Goal: Information Seeking & Learning: Learn about a topic

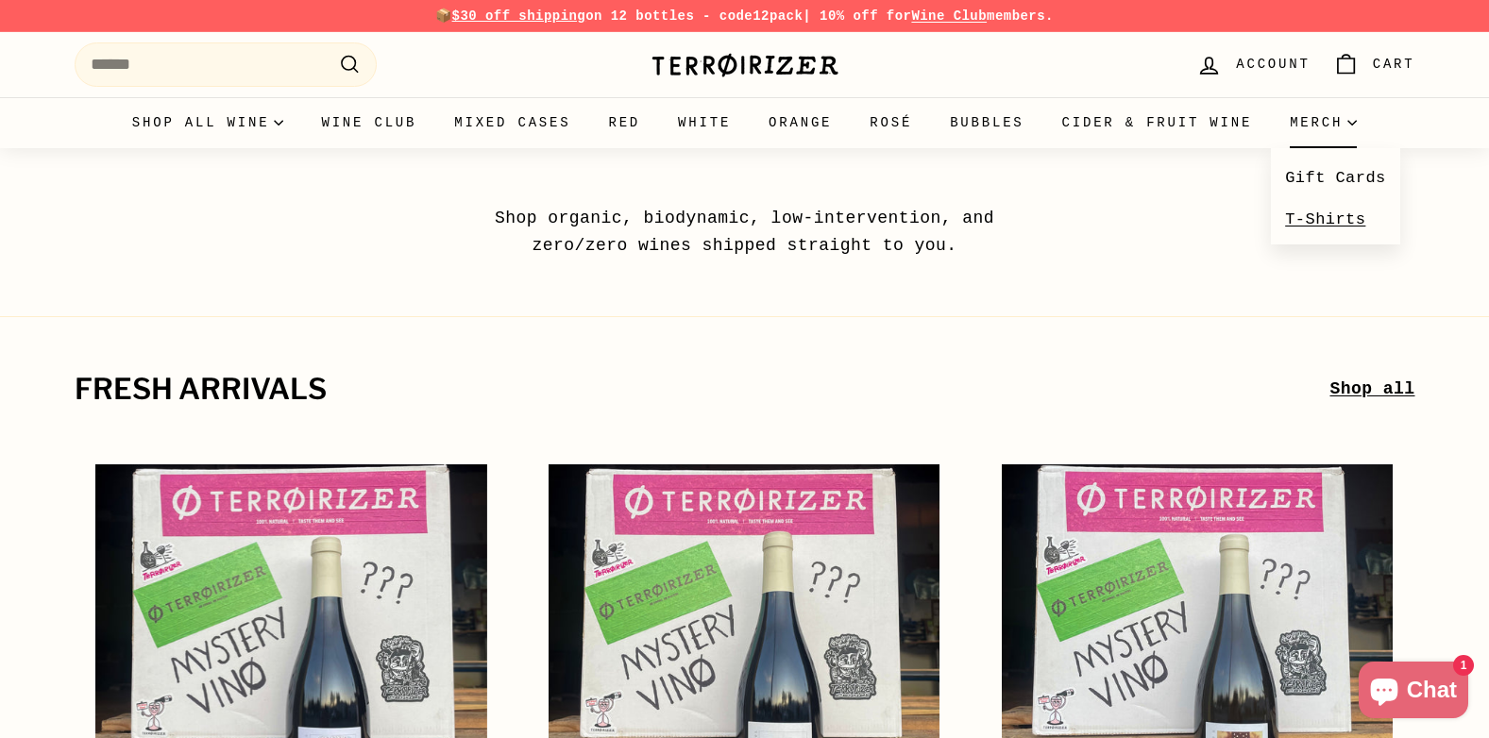
click at [1323, 227] on link "T-Shirts" at bounding box center [1335, 219] width 129 height 41
click at [1302, 226] on link "T-Shirts" at bounding box center [1335, 219] width 129 height 41
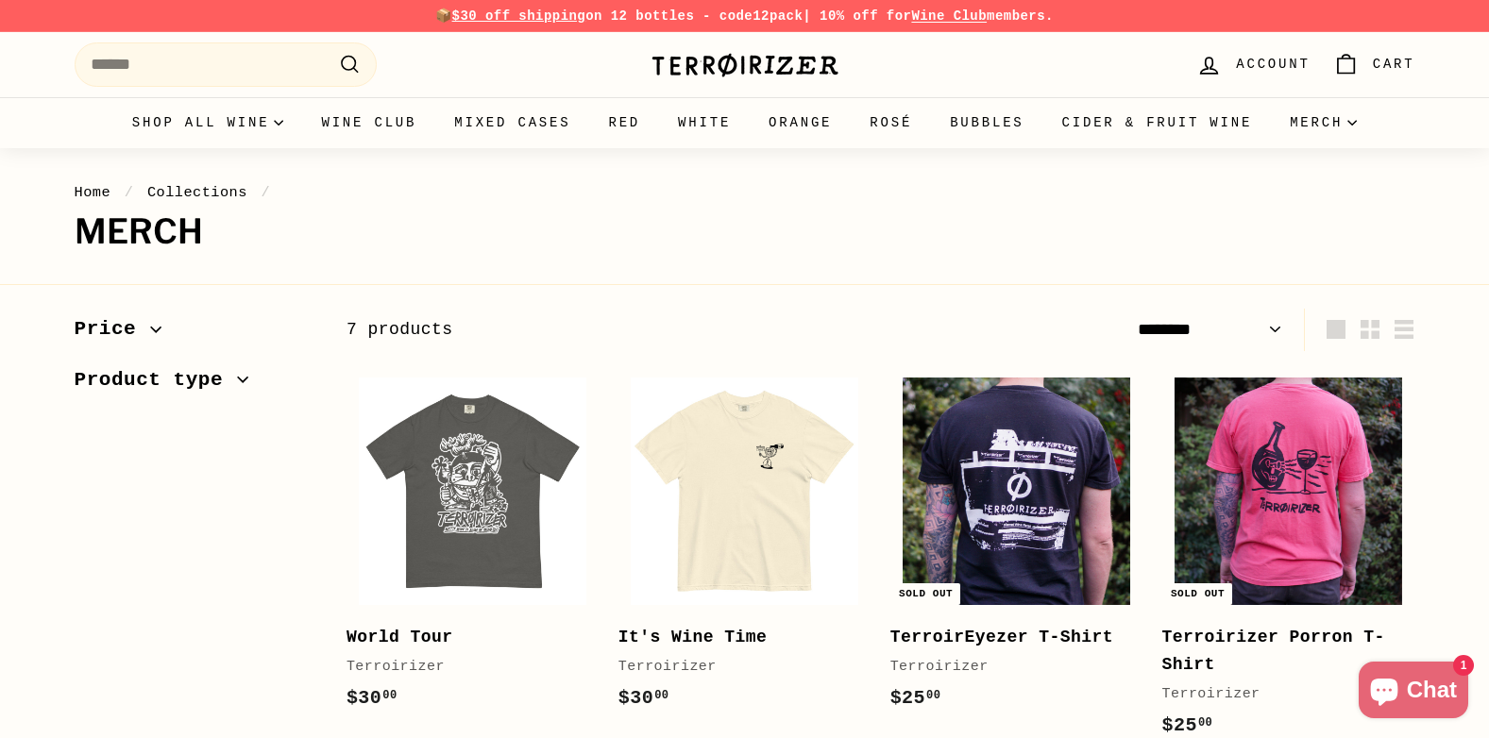
select select "******"
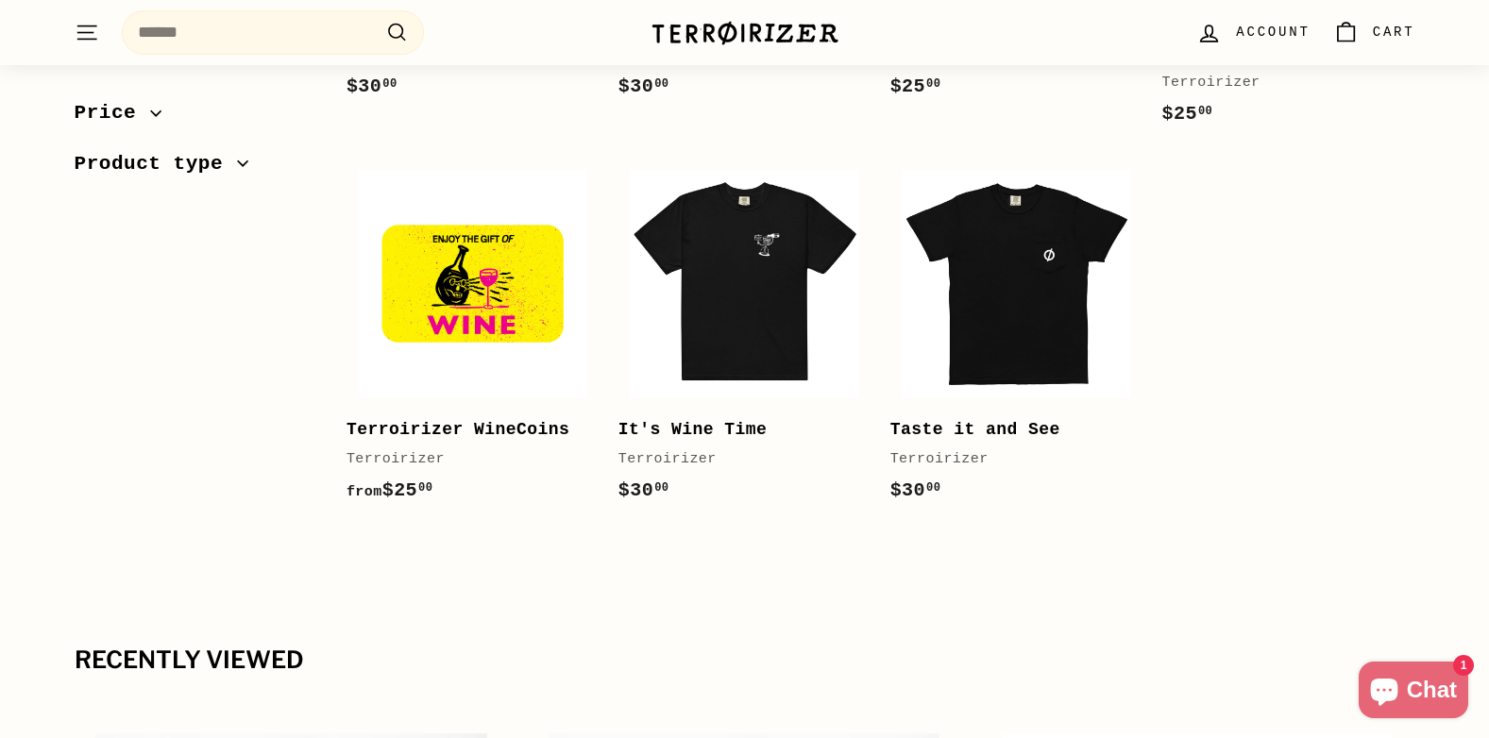
scroll to position [566, 0]
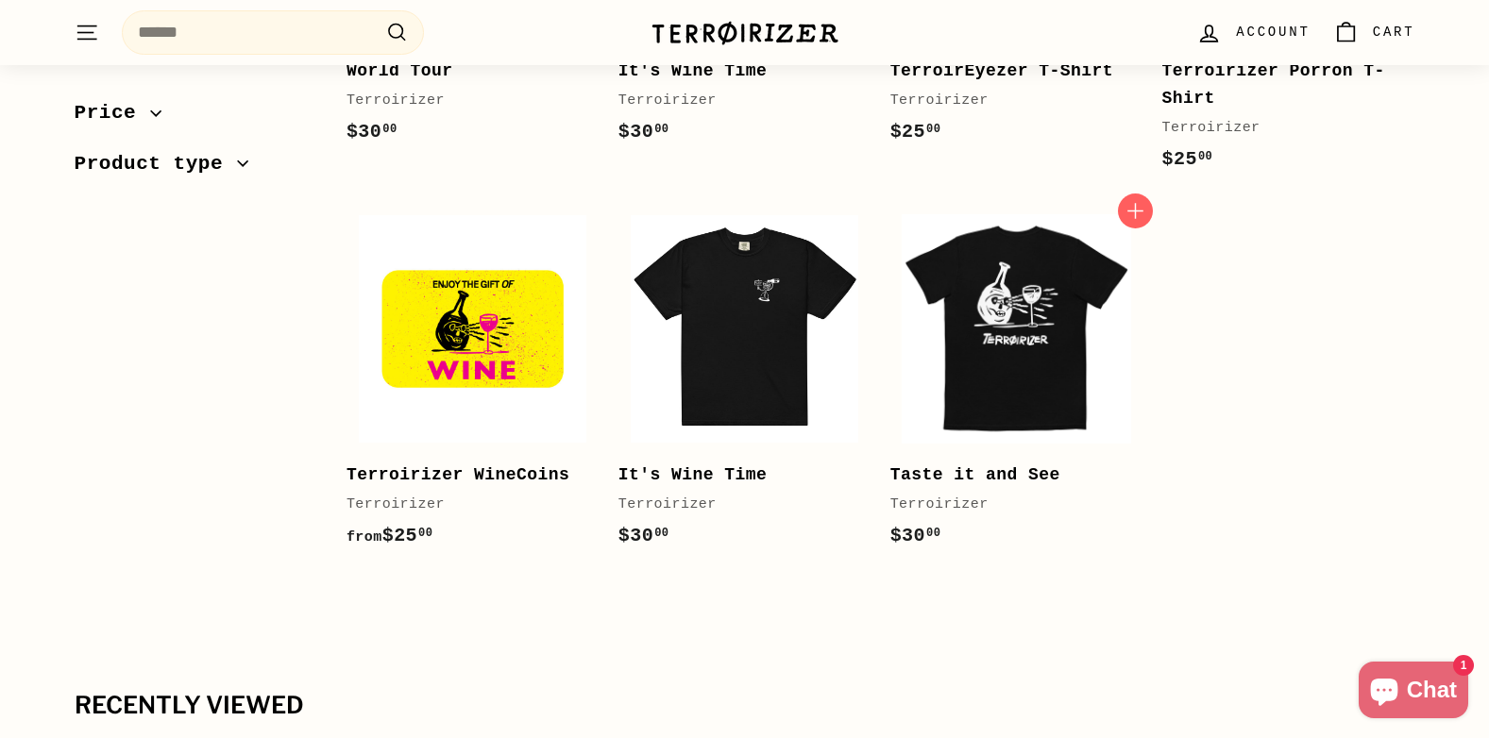
click at [1023, 384] on img at bounding box center [1015, 328] width 227 height 227
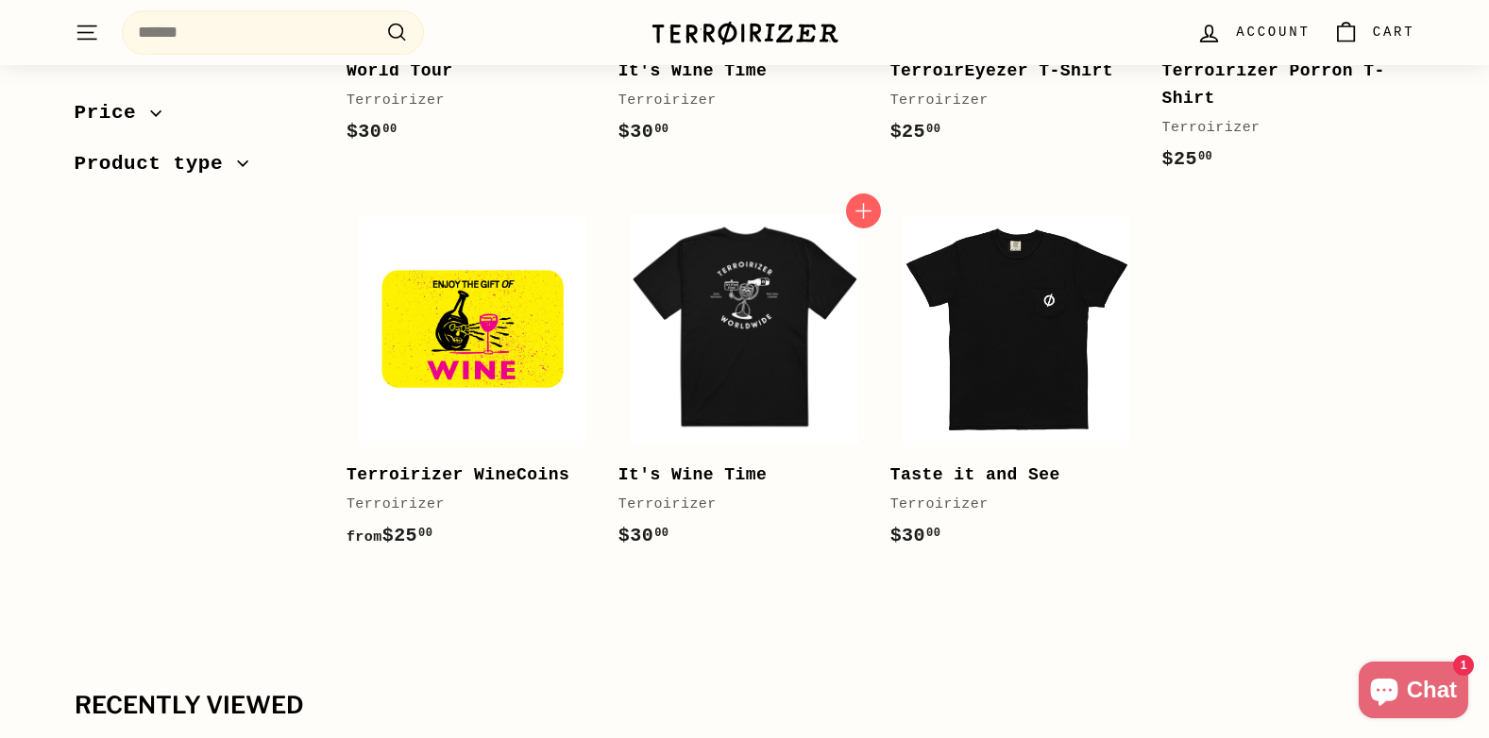
click at [725, 359] on img at bounding box center [744, 328] width 227 height 227
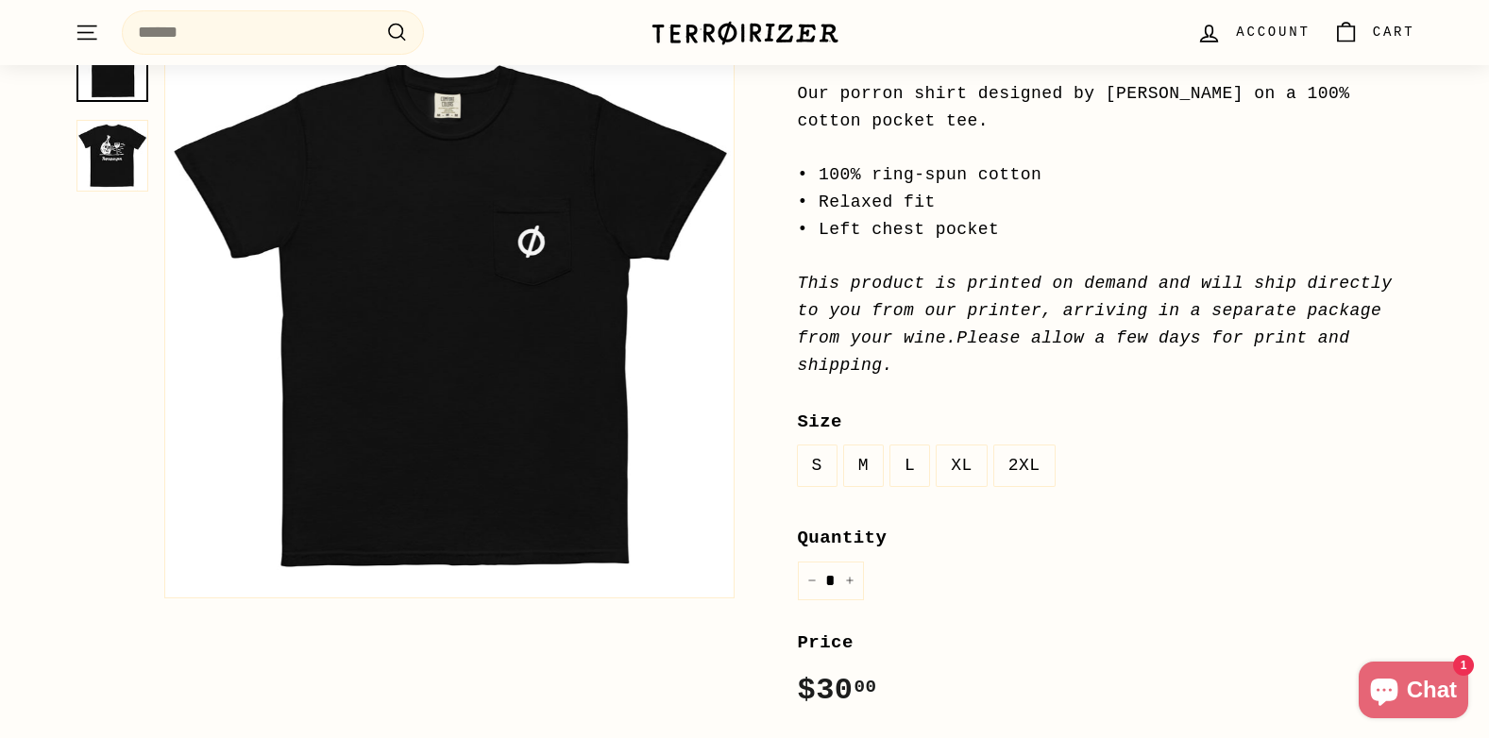
scroll to position [189, 0]
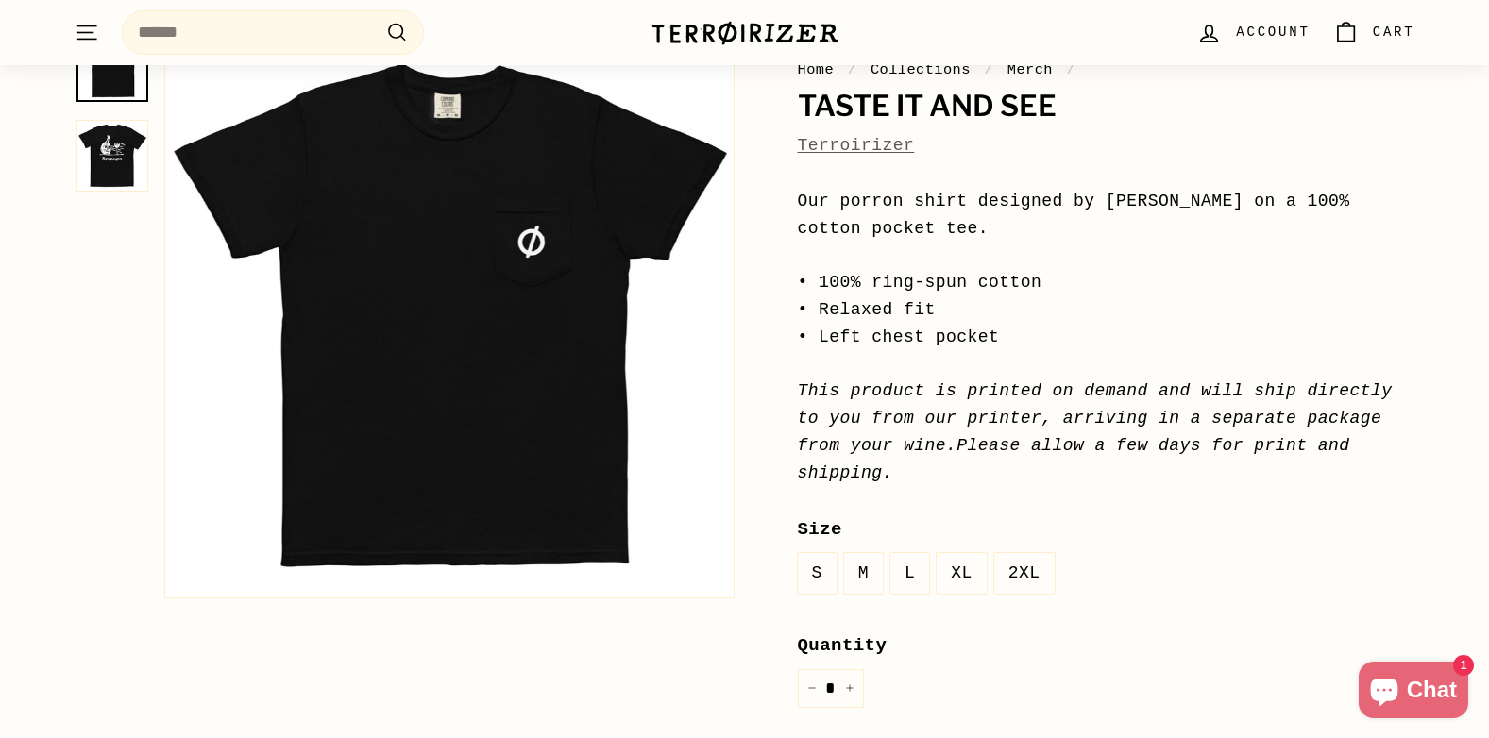
click at [121, 142] on img at bounding box center [112, 156] width 72 height 72
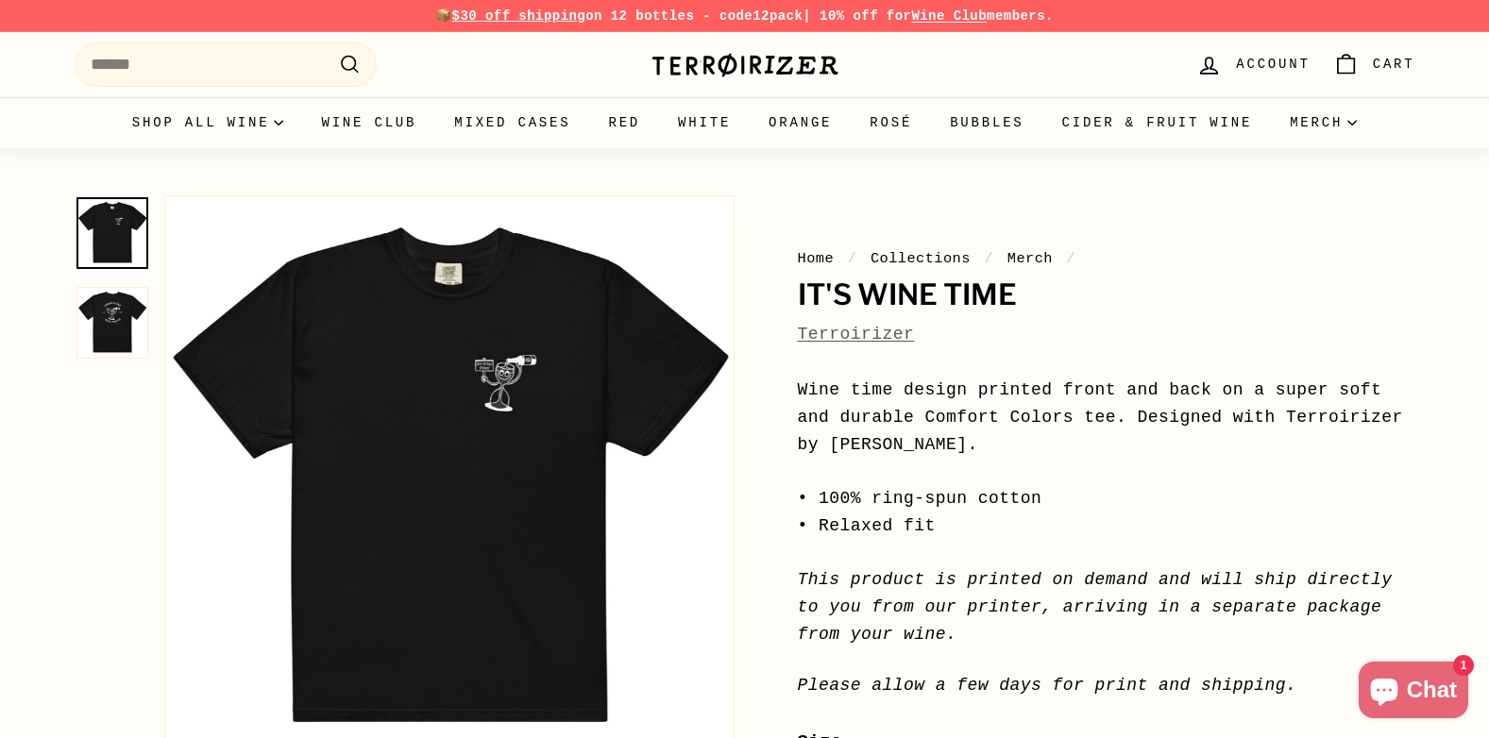
click at [517, 416] on button "Zoom" at bounding box center [449, 480] width 568 height 568
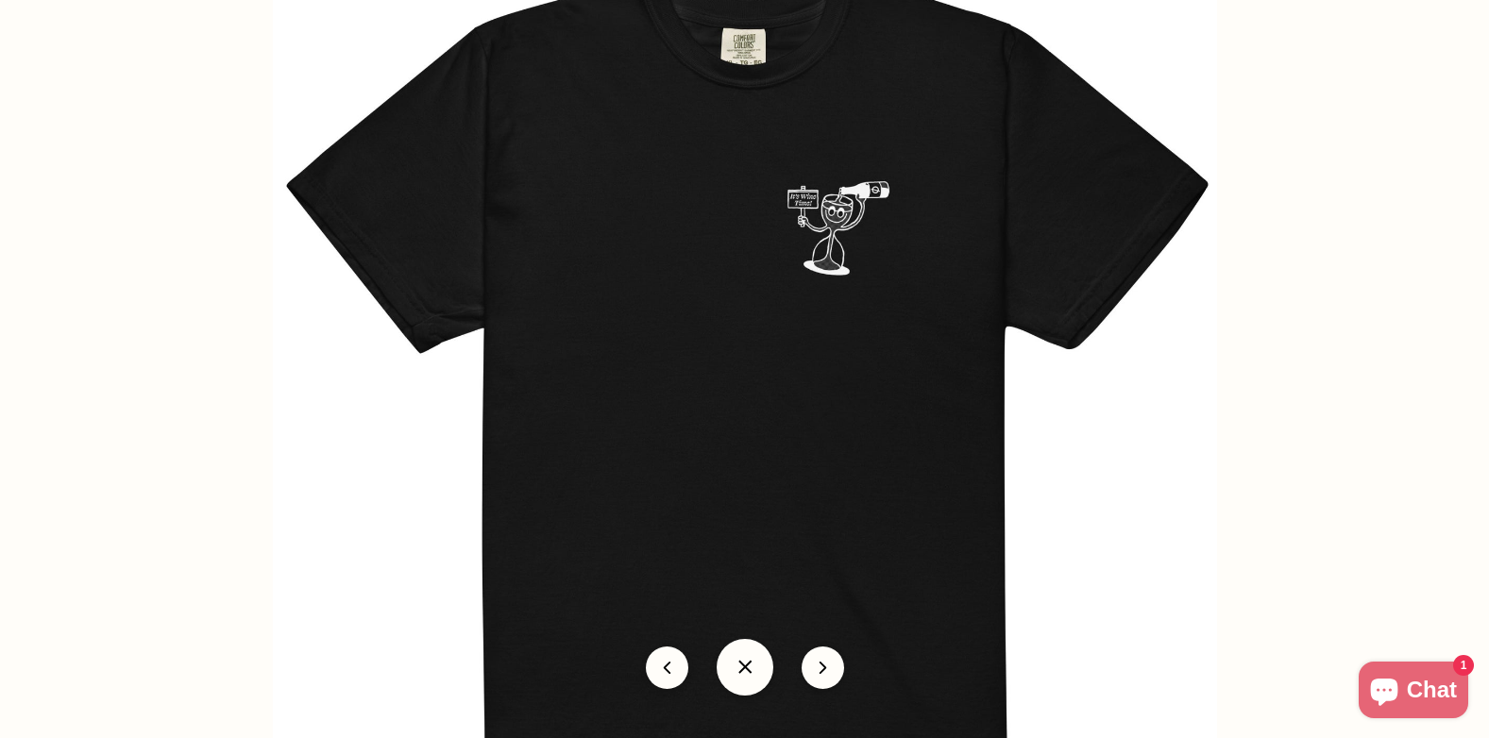
click at [817, 662] on button "icon-chevron" at bounding box center [822, 668] width 42 height 42
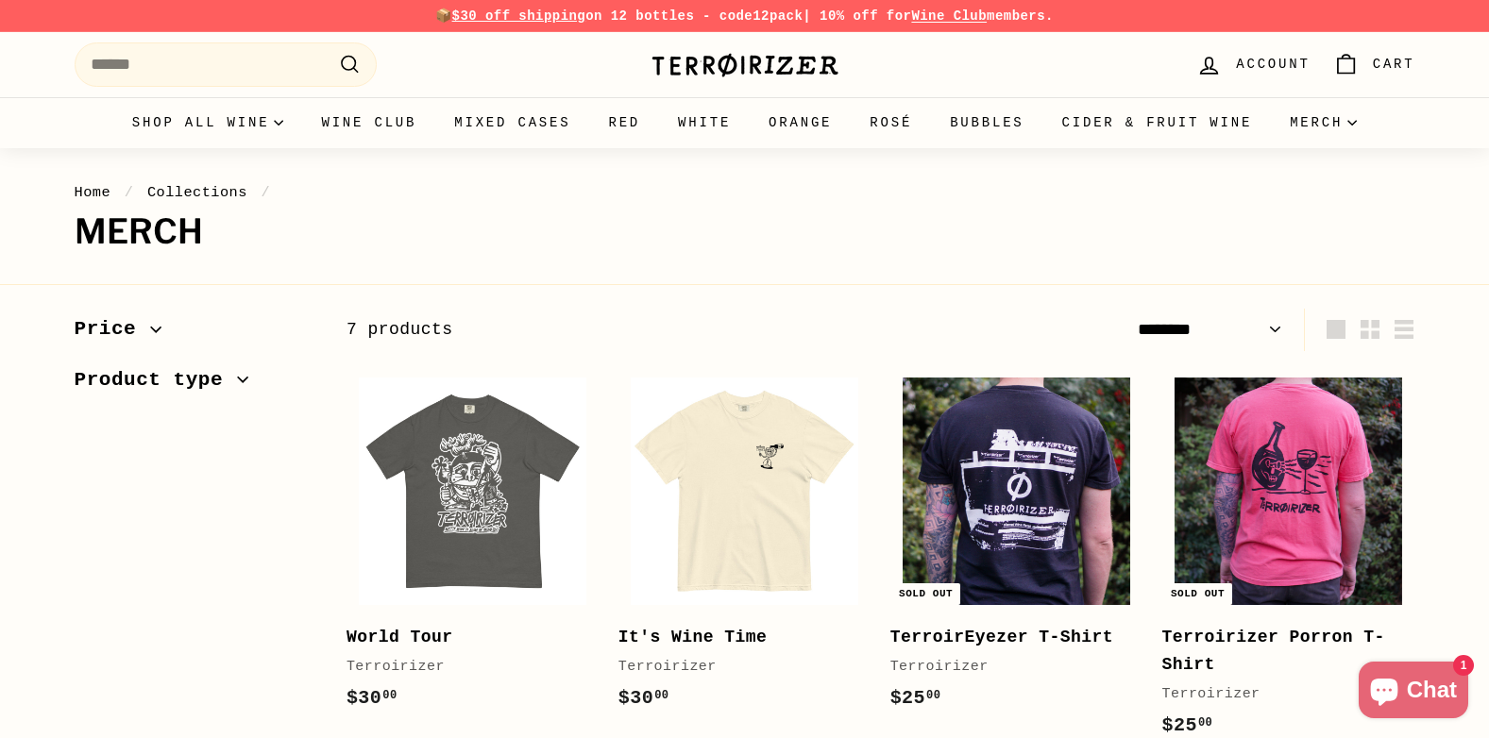
select select "******"
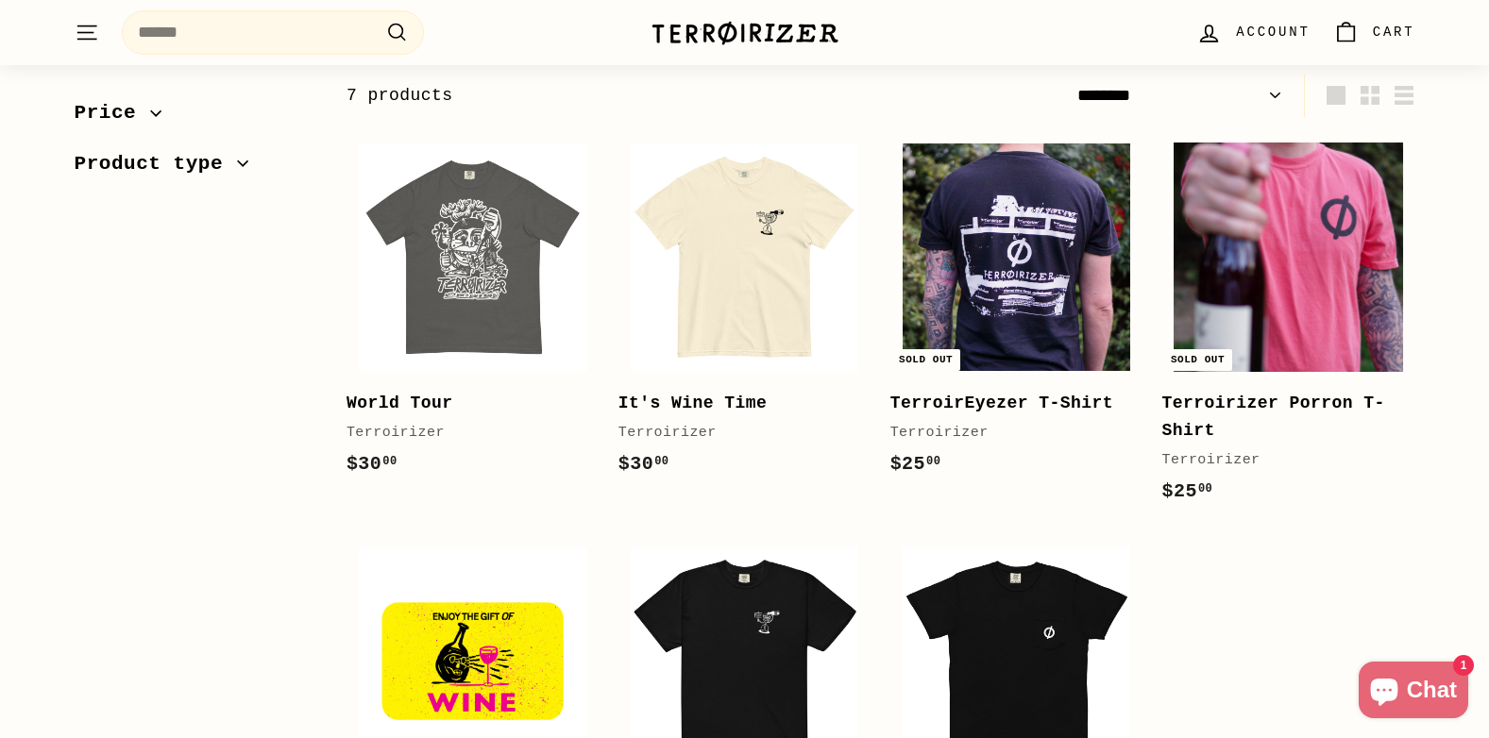
scroll to position [283, 0]
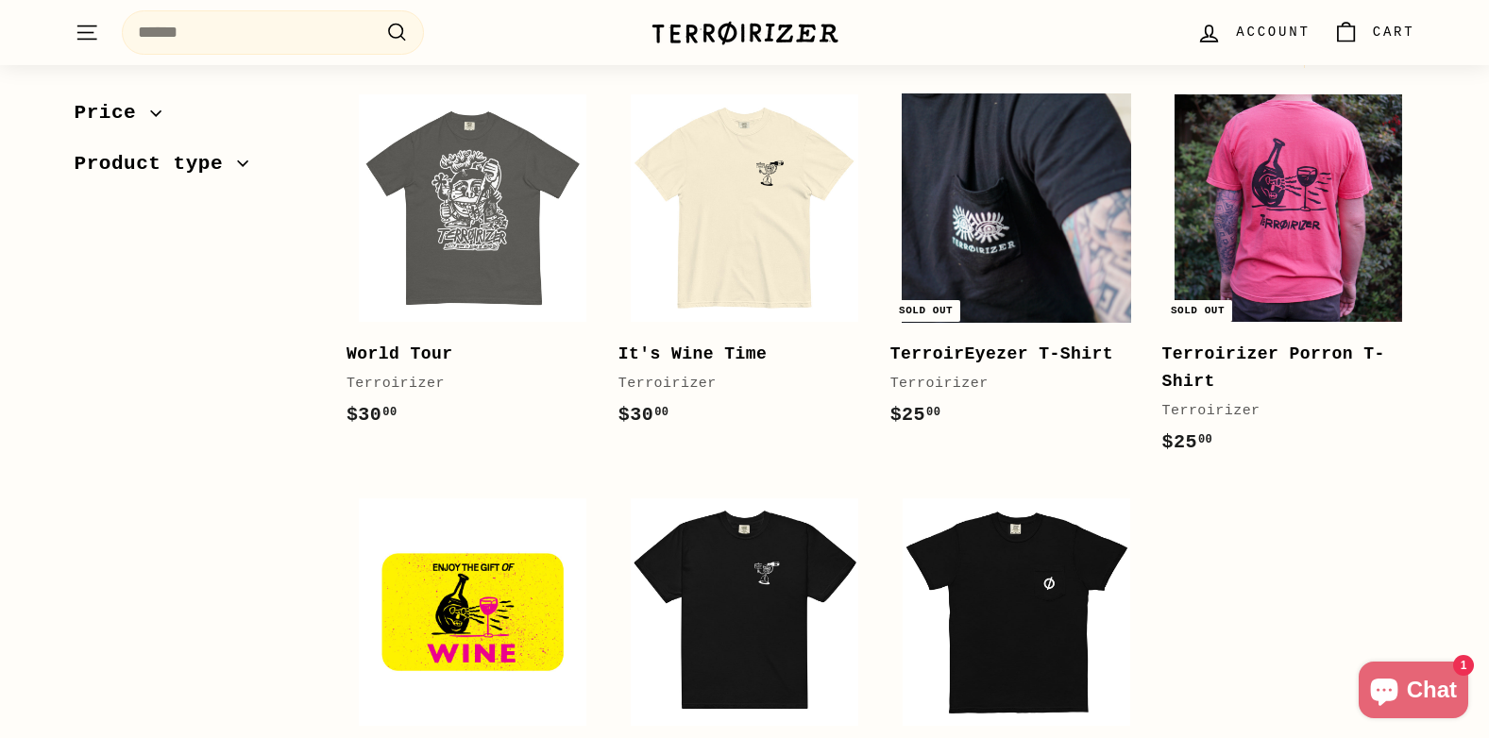
click at [987, 216] on img at bounding box center [1015, 207] width 227 height 227
click at [1015, 262] on img at bounding box center [1015, 207] width 227 height 227
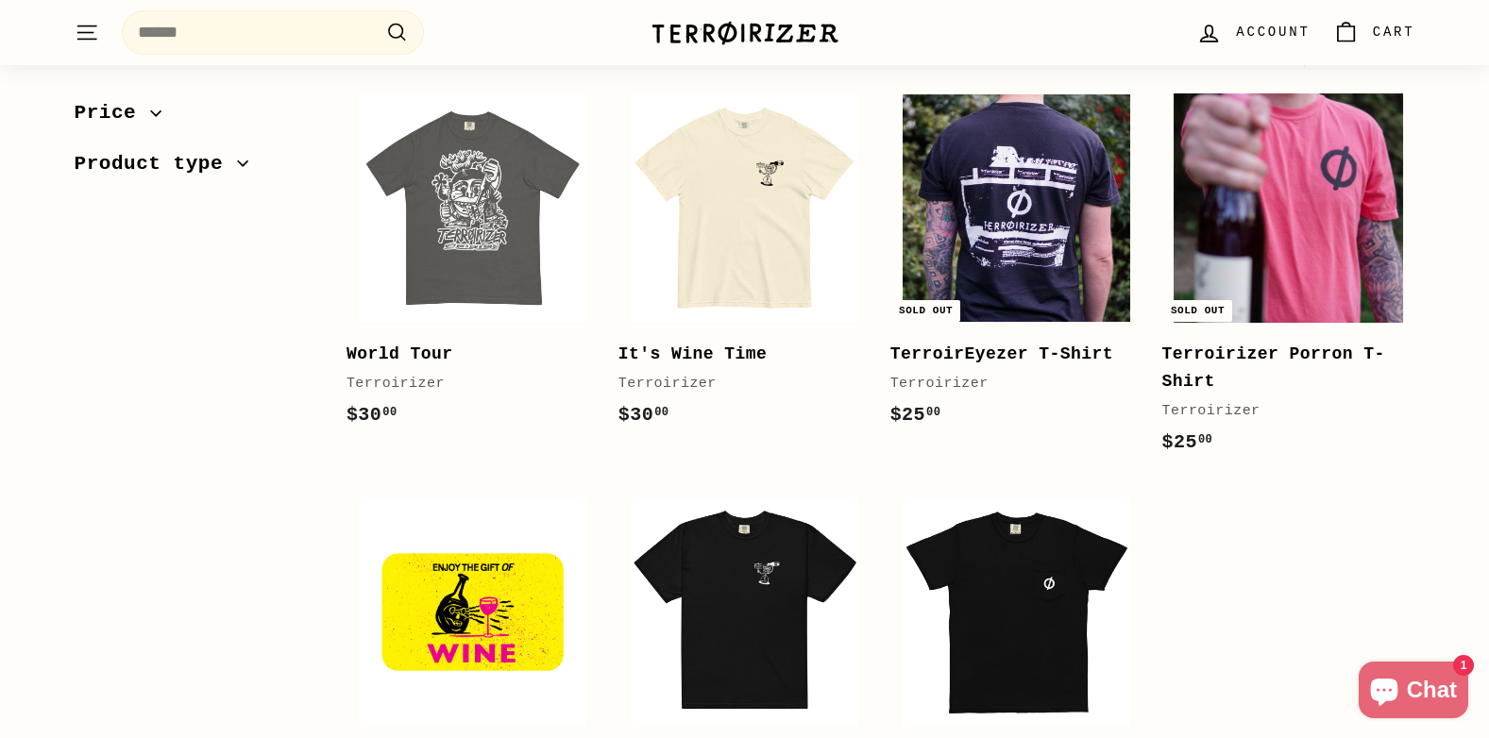
click at [1303, 265] on img at bounding box center [1287, 207] width 227 height 227
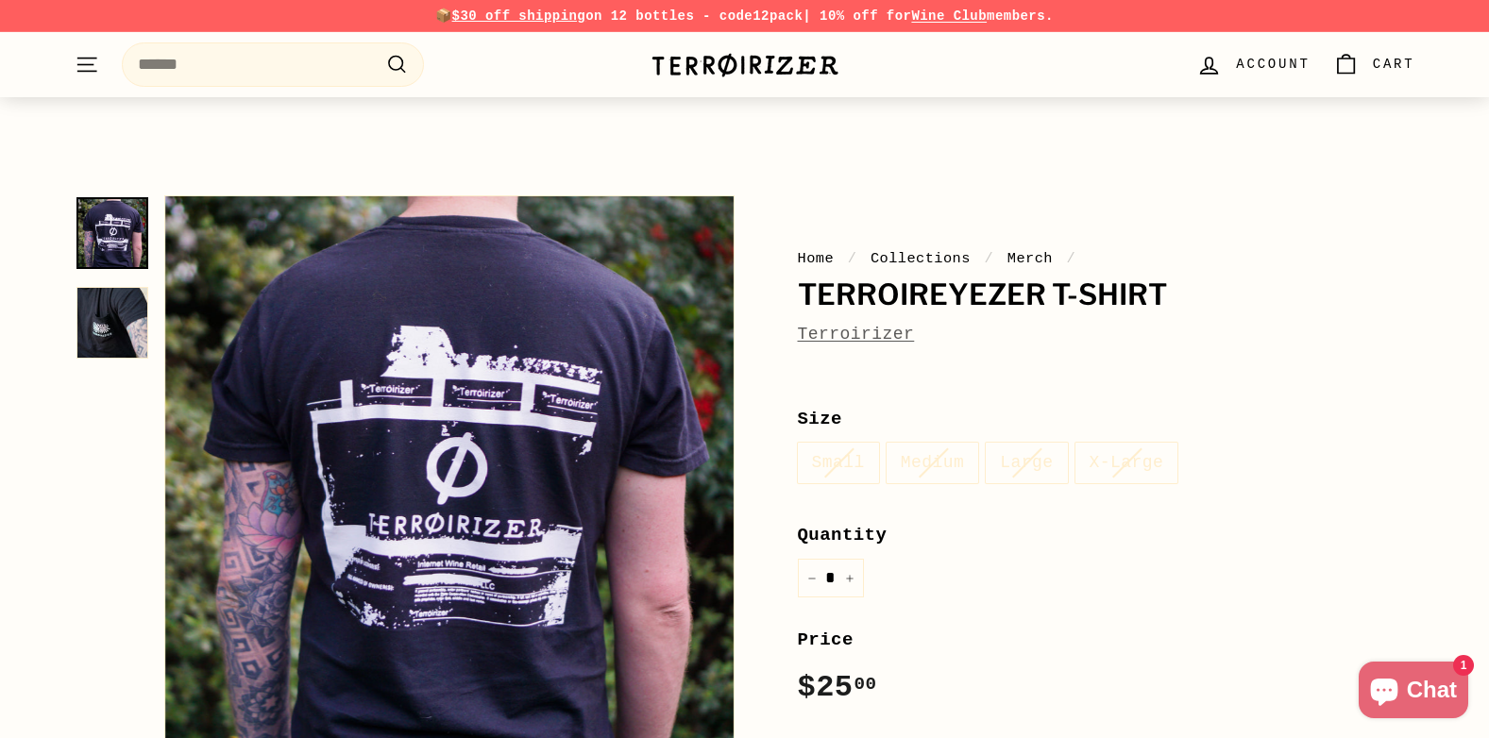
scroll to position [94, 0]
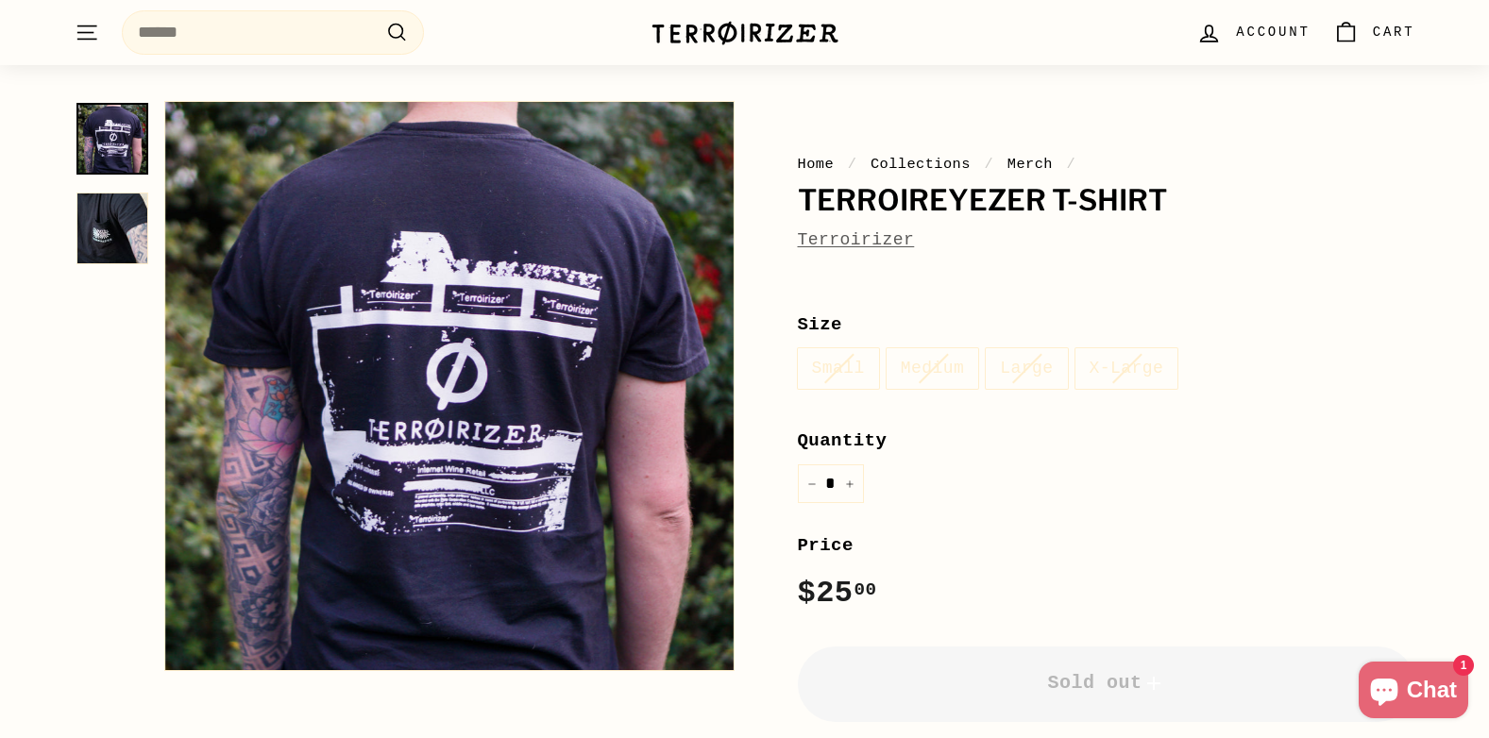
click at [465, 439] on button "Zoom" at bounding box center [449, 386] width 568 height 568
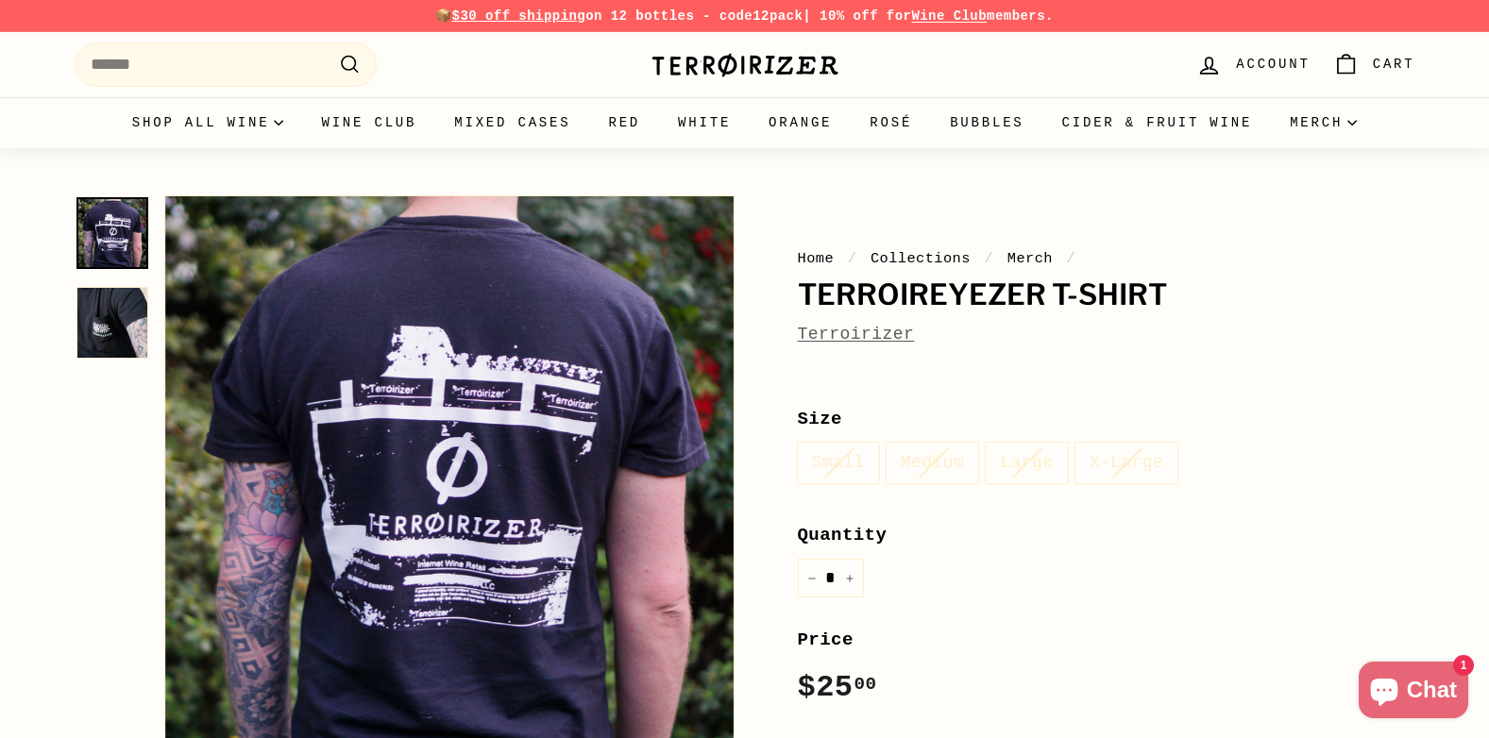
click at [129, 322] on img at bounding box center [112, 323] width 72 height 72
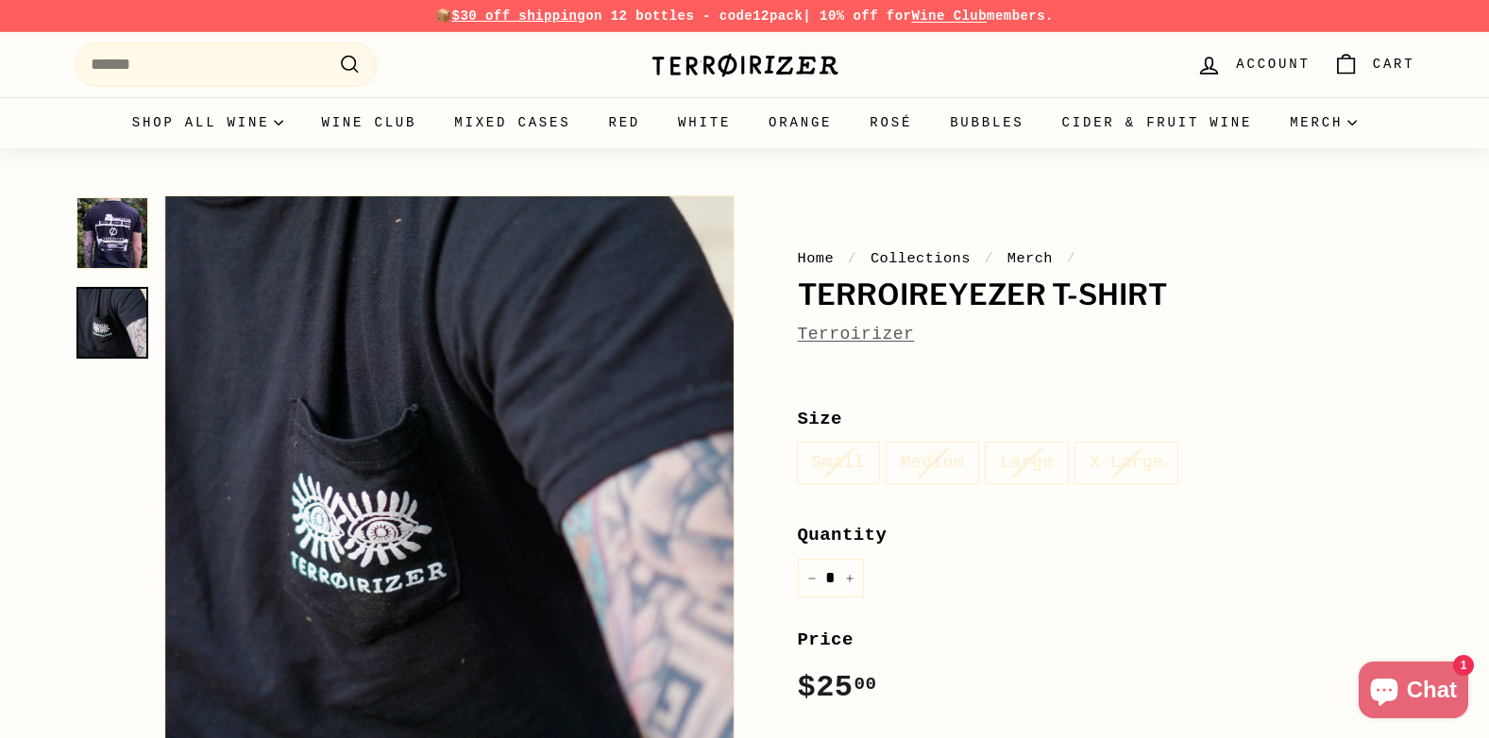
click at [109, 232] on img at bounding box center [112, 233] width 72 height 72
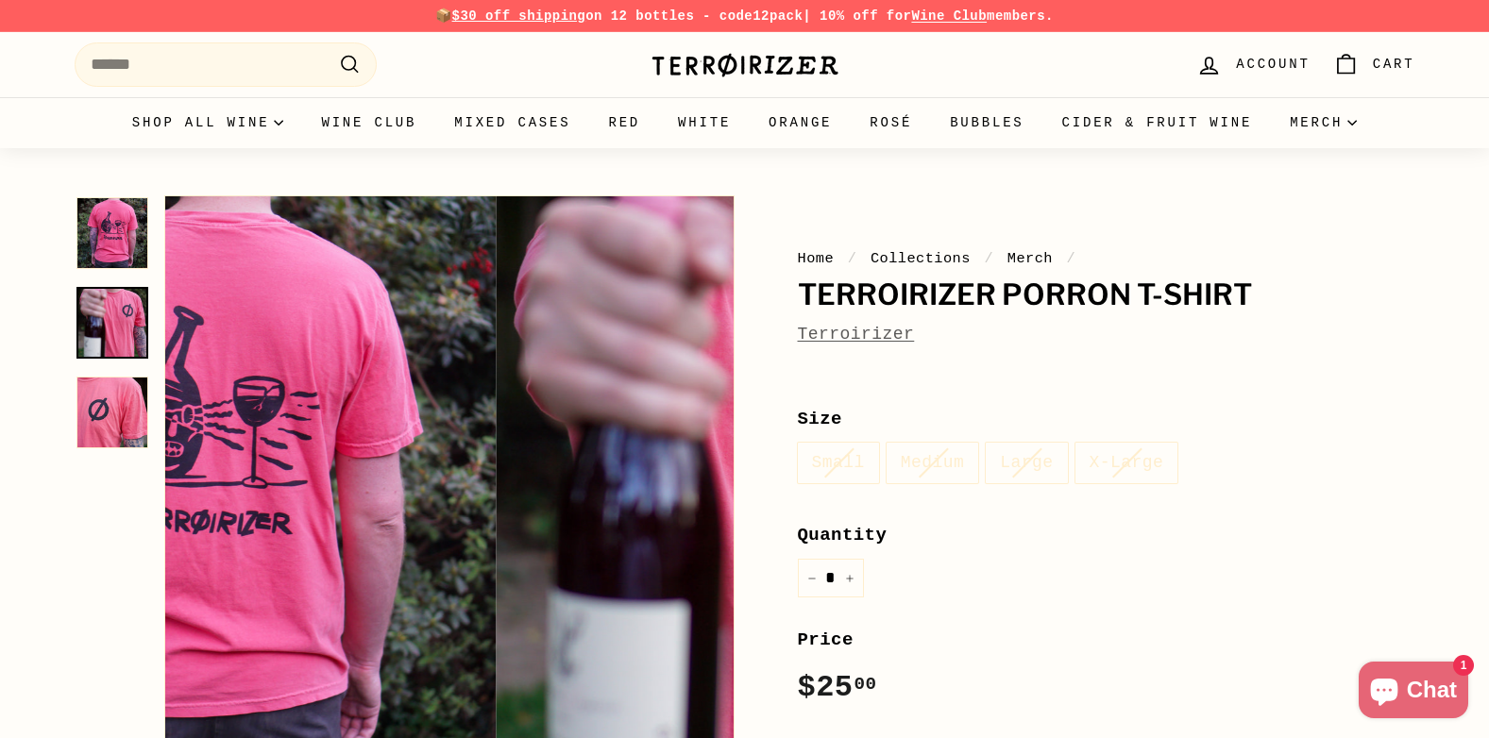
click at [101, 302] on img at bounding box center [112, 323] width 72 height 72
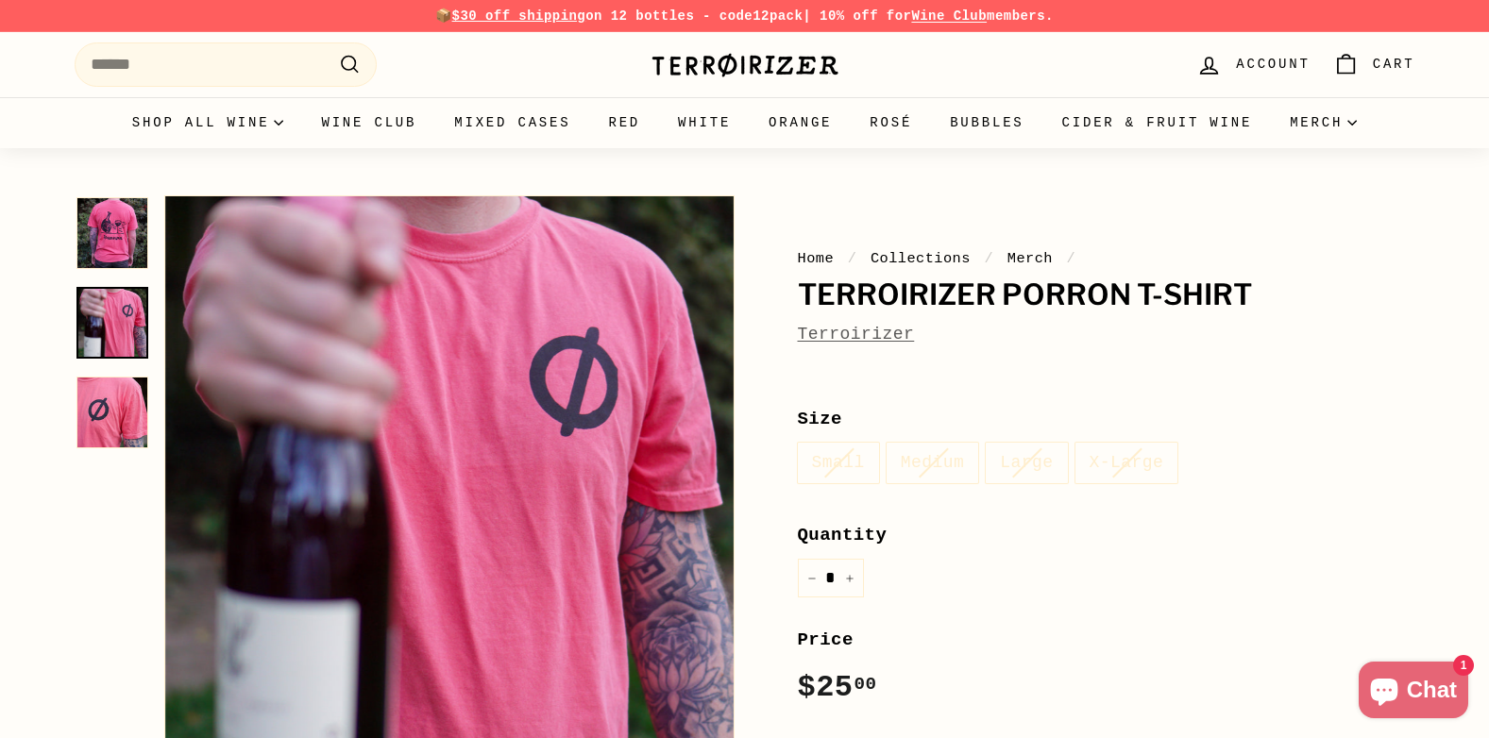
click at [85, 221] on img at bounding box center [112, 233] width 72 height 72
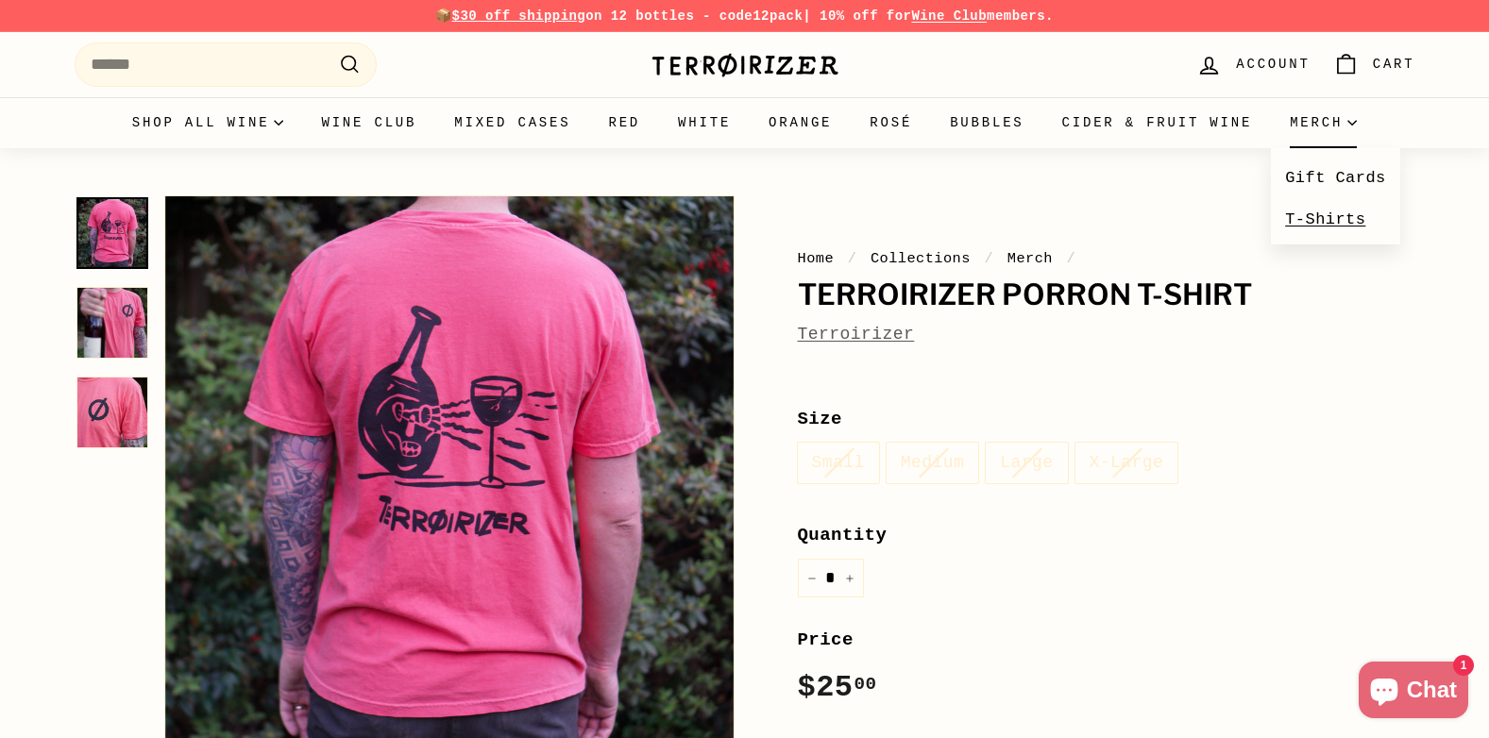
click at [1326, 229] on link "T-Shirts" at bounding box center [1335, 219] width 129 height 41
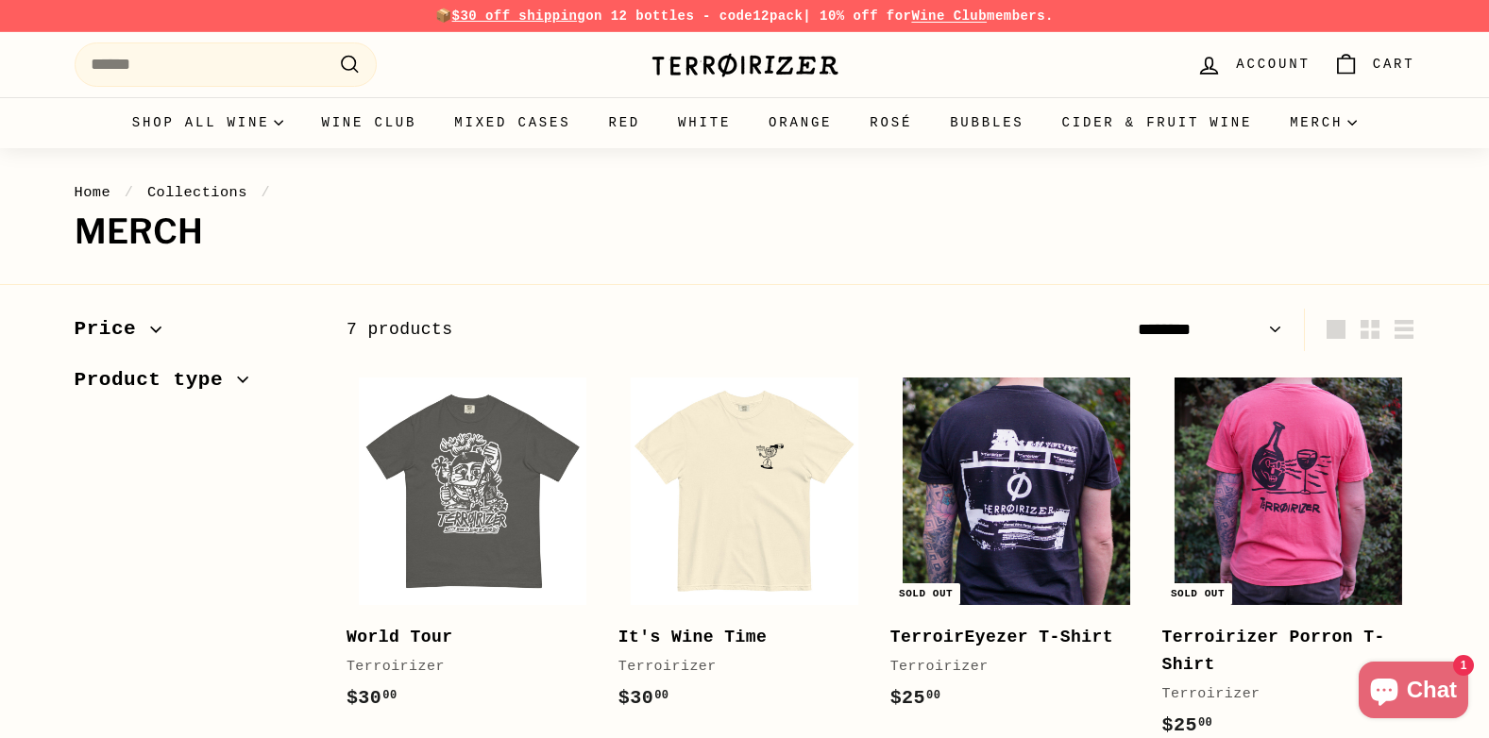
select select "******"
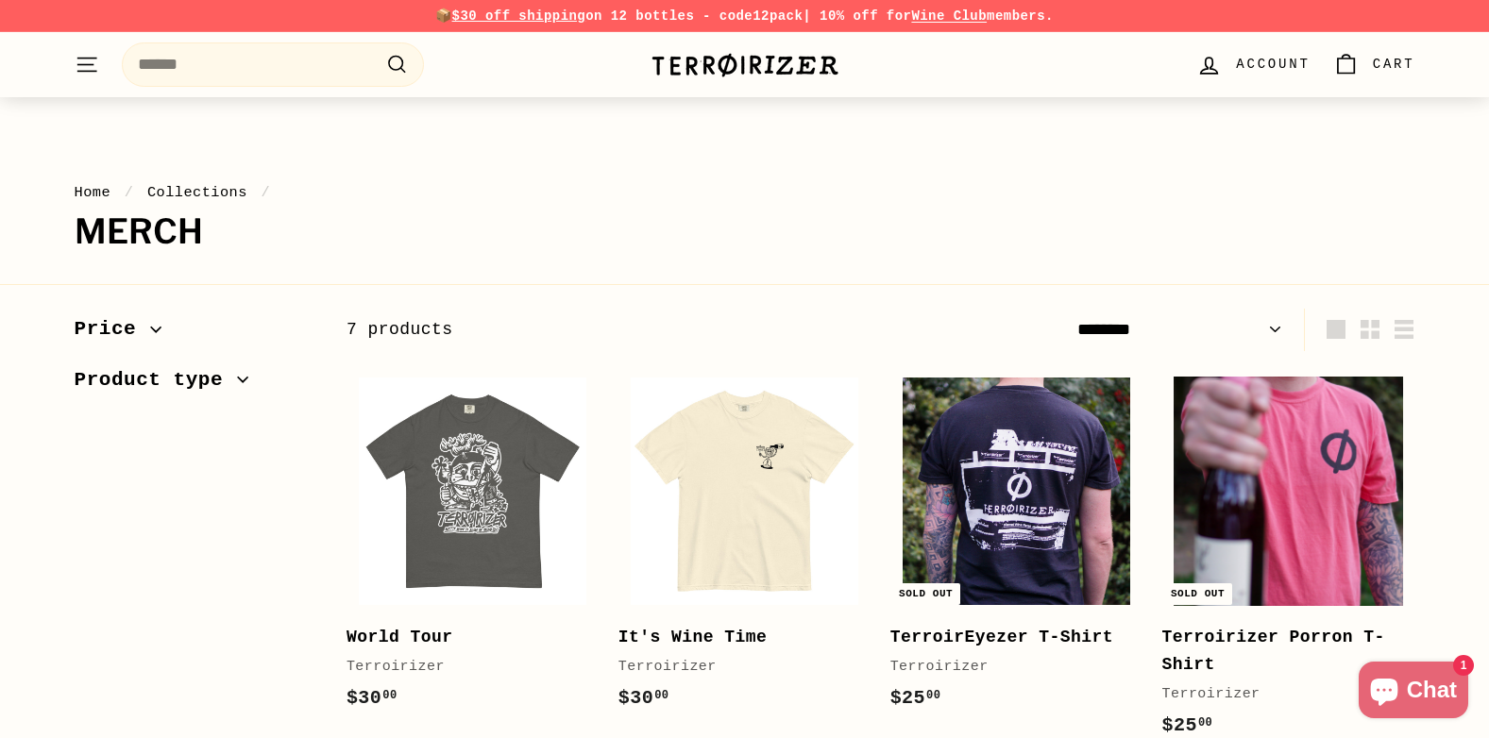
scroll to position [94, 0]
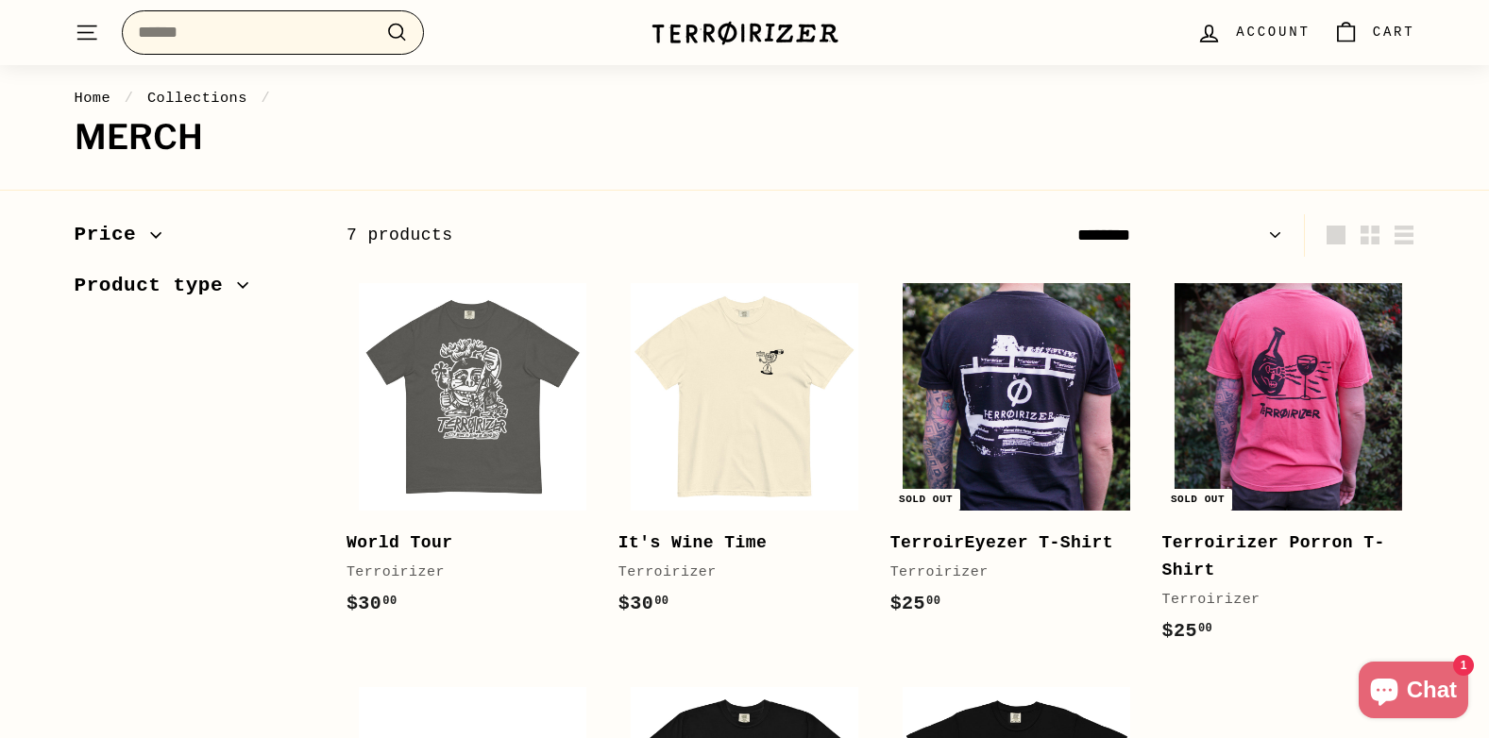
click at [220, 32] on input "Search" at bounding box center [273, 32] width 302 height 44
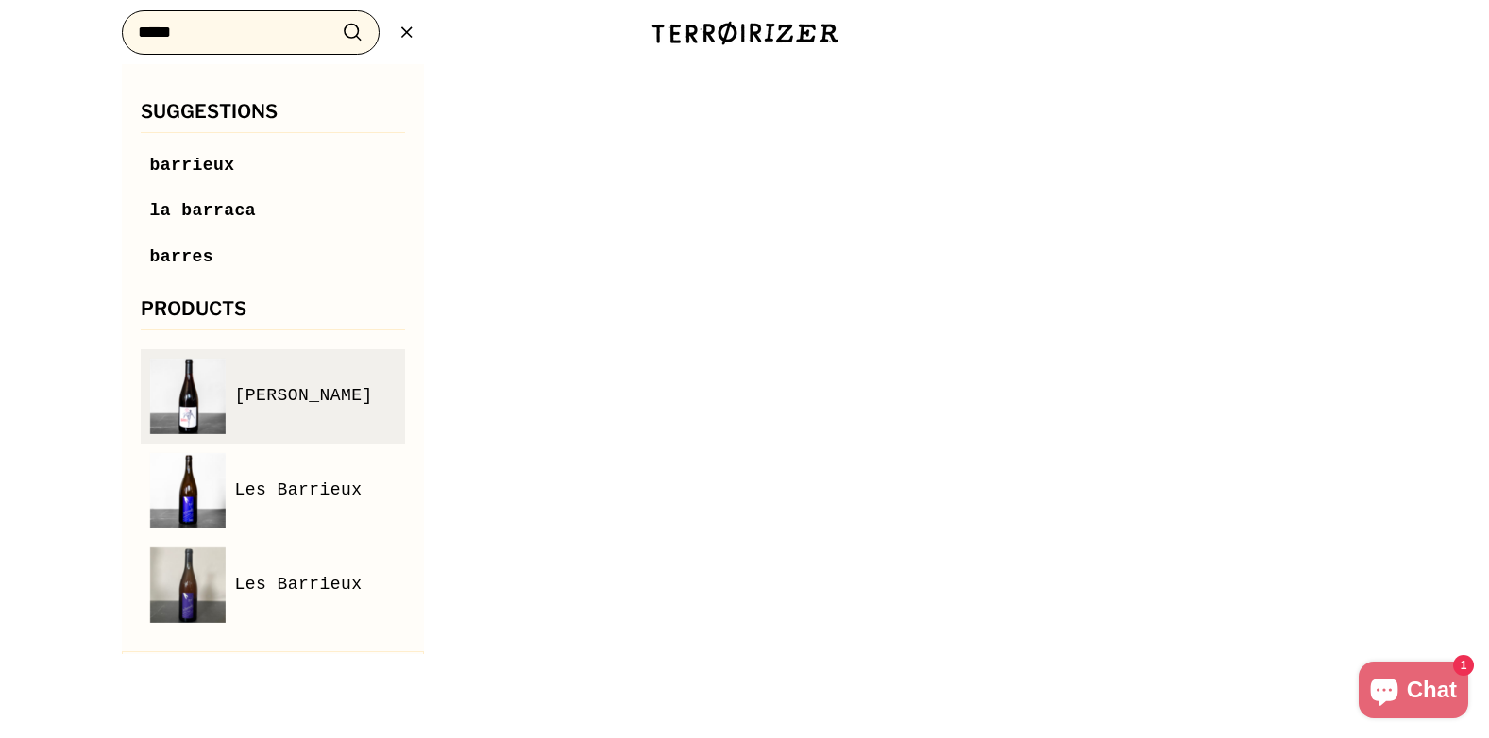
type input "*****"
click at [284, 399] on link "Barry" at bounding box center [272, 397] width 245 height 76
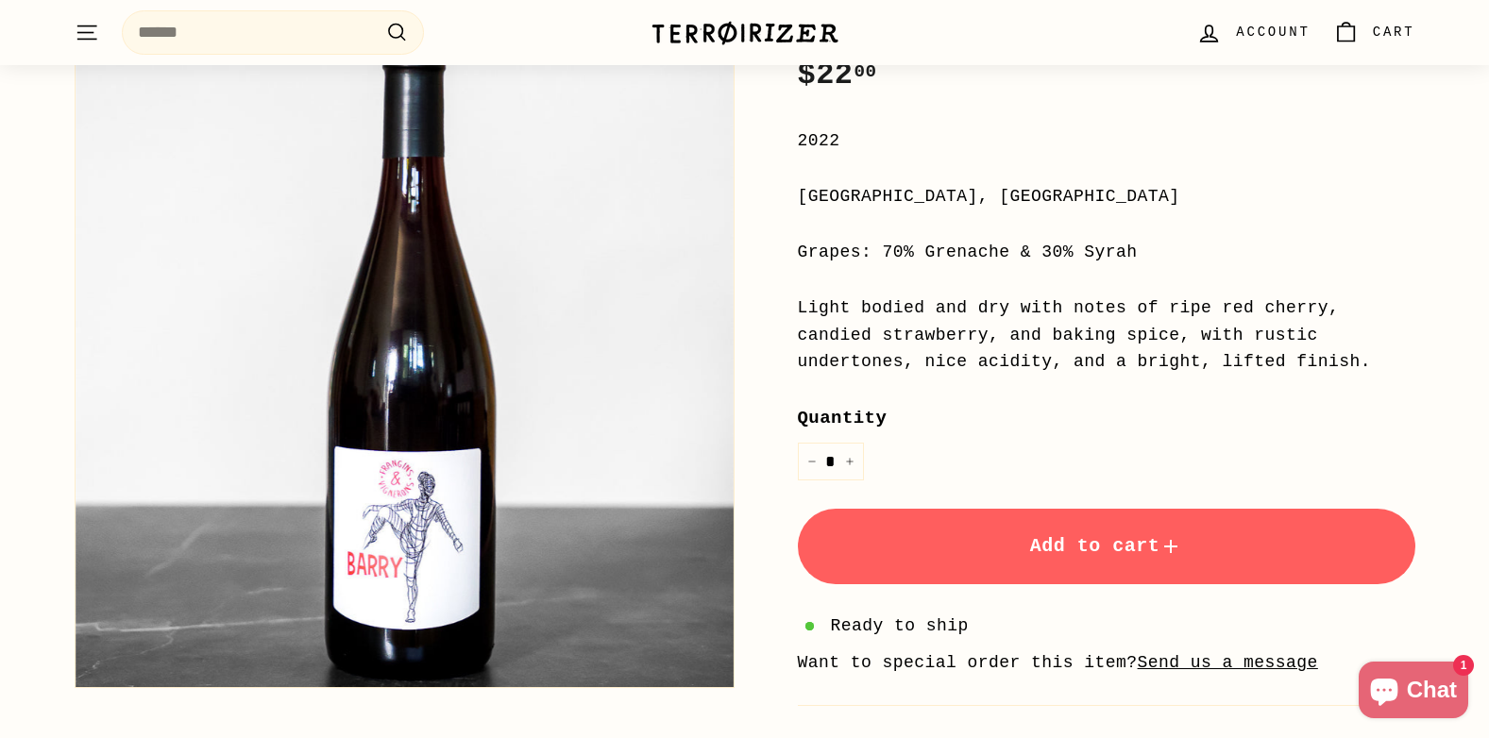
scroll to position [94, 0]
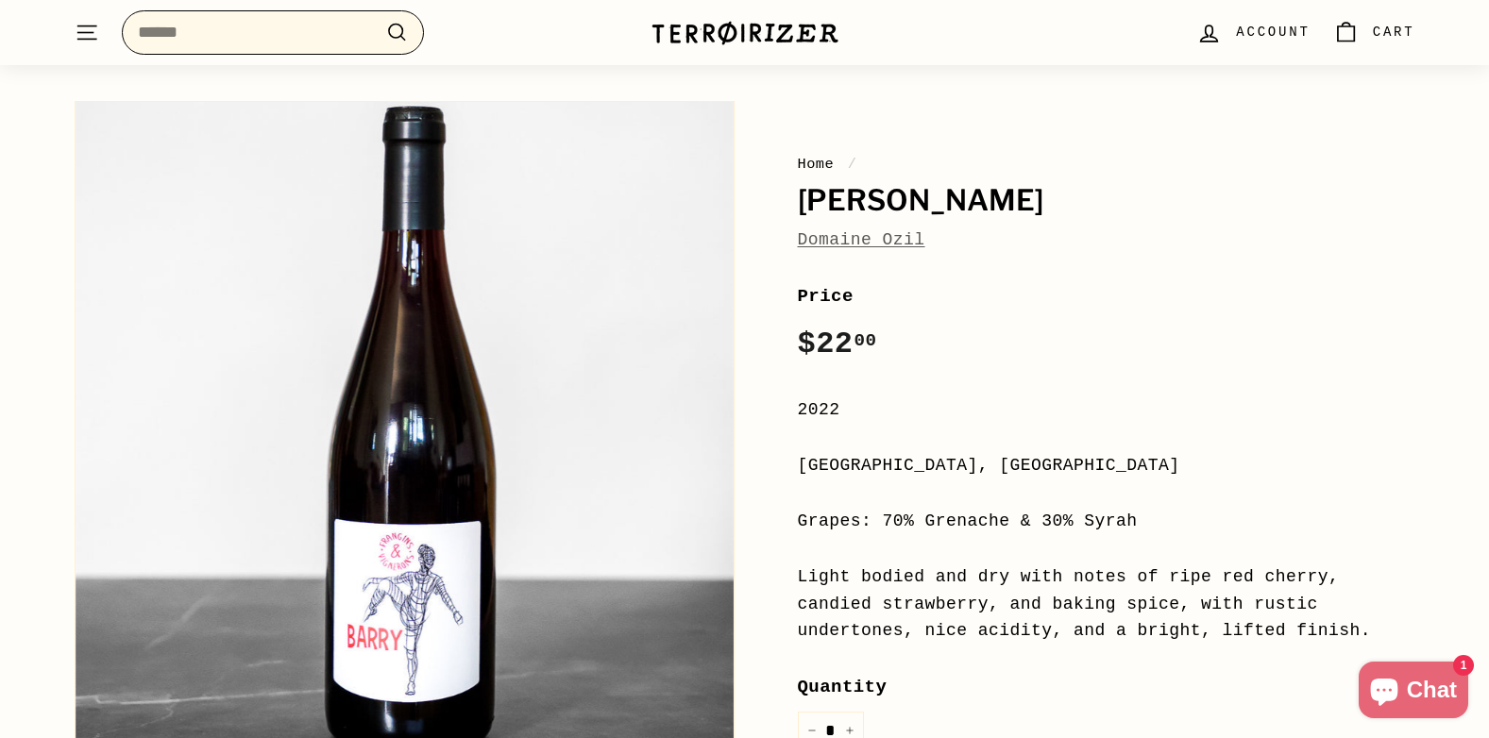
click at [240, 31] on input "Search" at bounding box center [273, 32] width 302 height 44
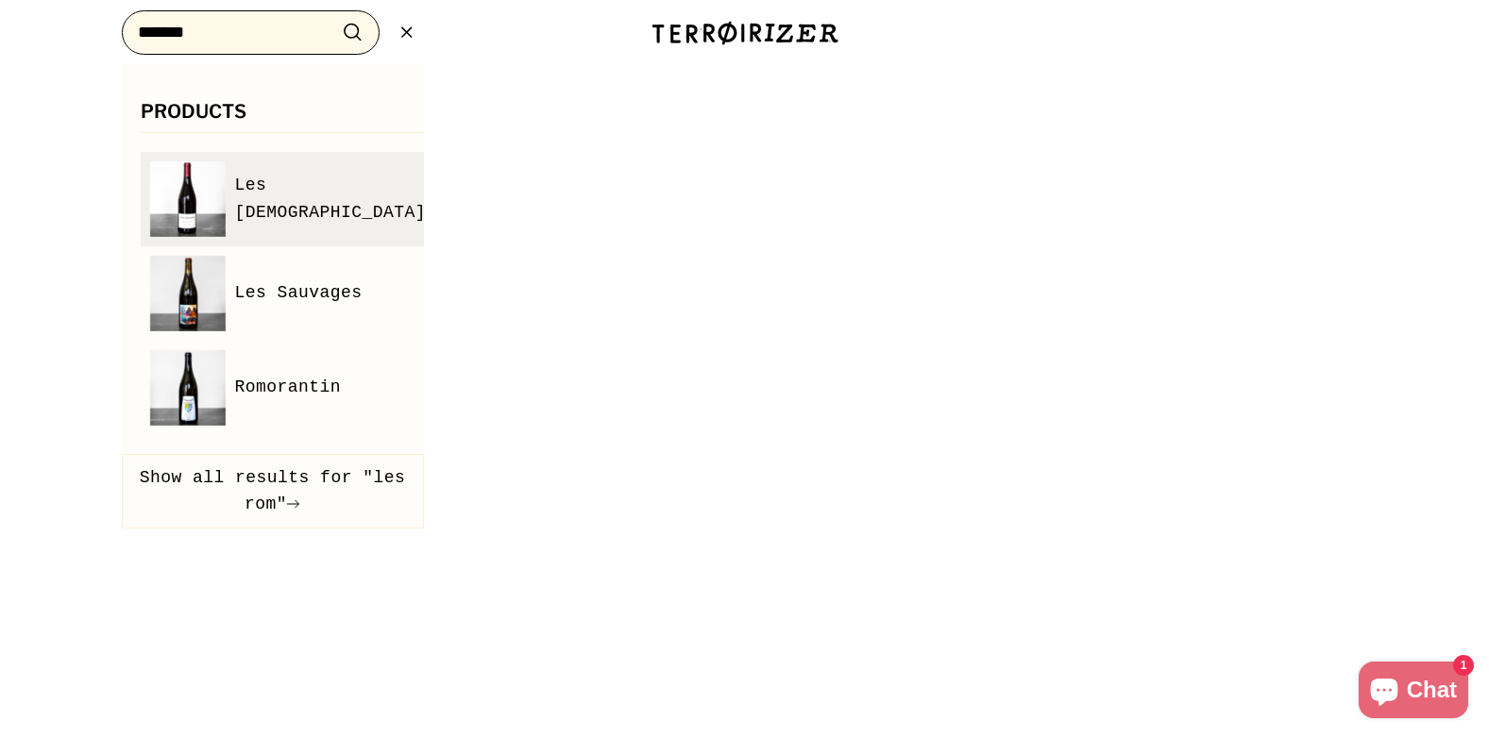
type input "*******"
click at [318, 194] on span "Les Romanins" at bounding box center [331, 199] width 192 height 55
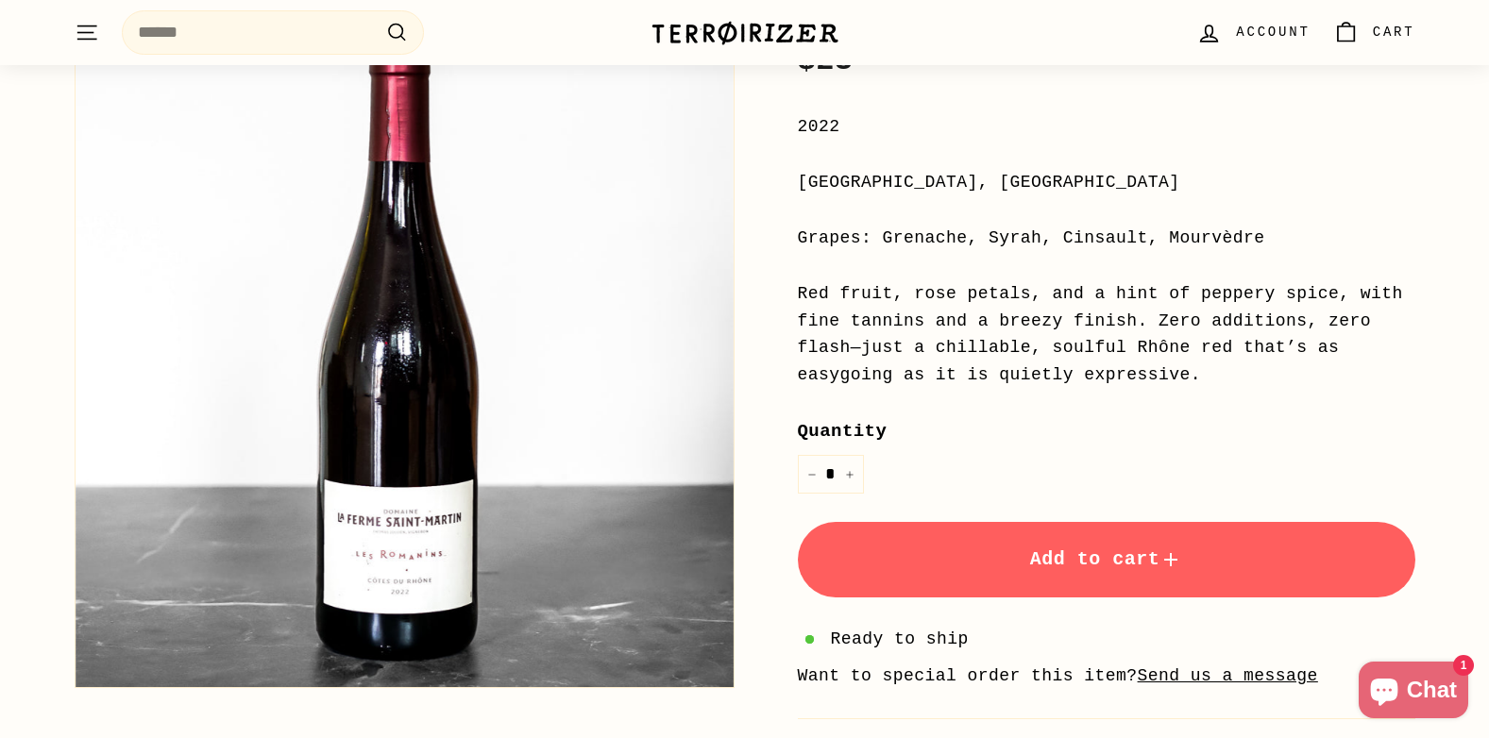
scroll to position [283, 0]
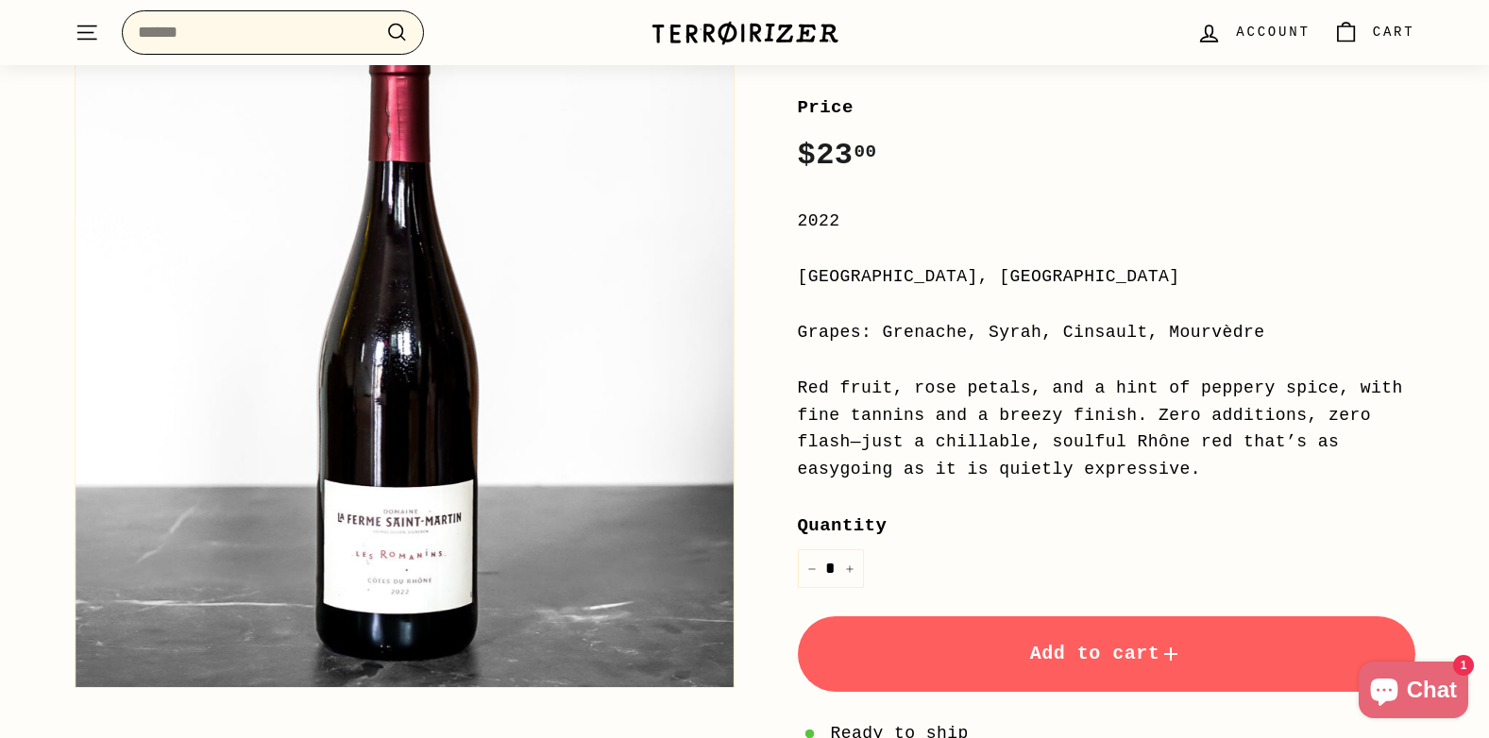
click at [266, 25] on input "Search" at bounding box center [273, 32] width 302 height 44
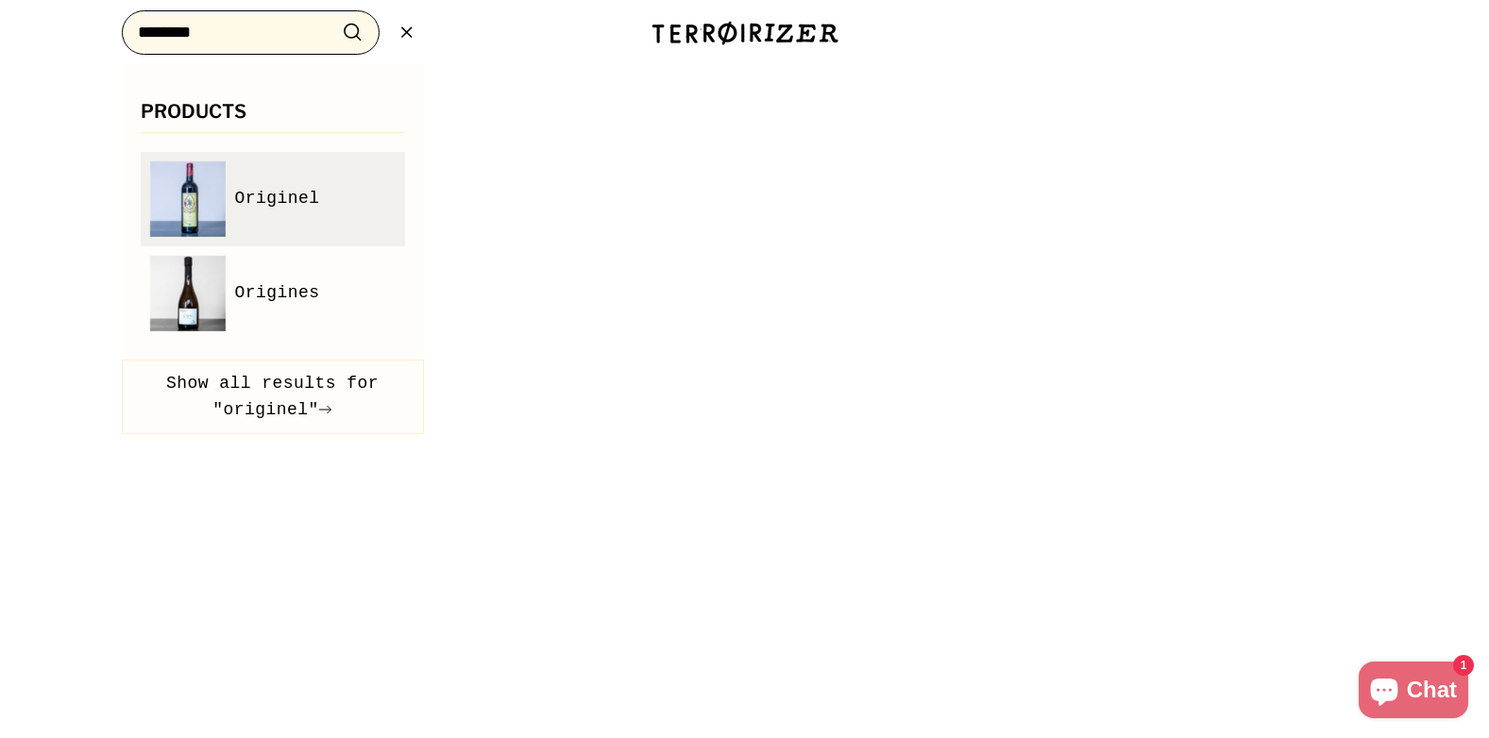
type input "********"
click at [287, 198] on span "Originel" at bounding box center [277, 198] width 85 height 27
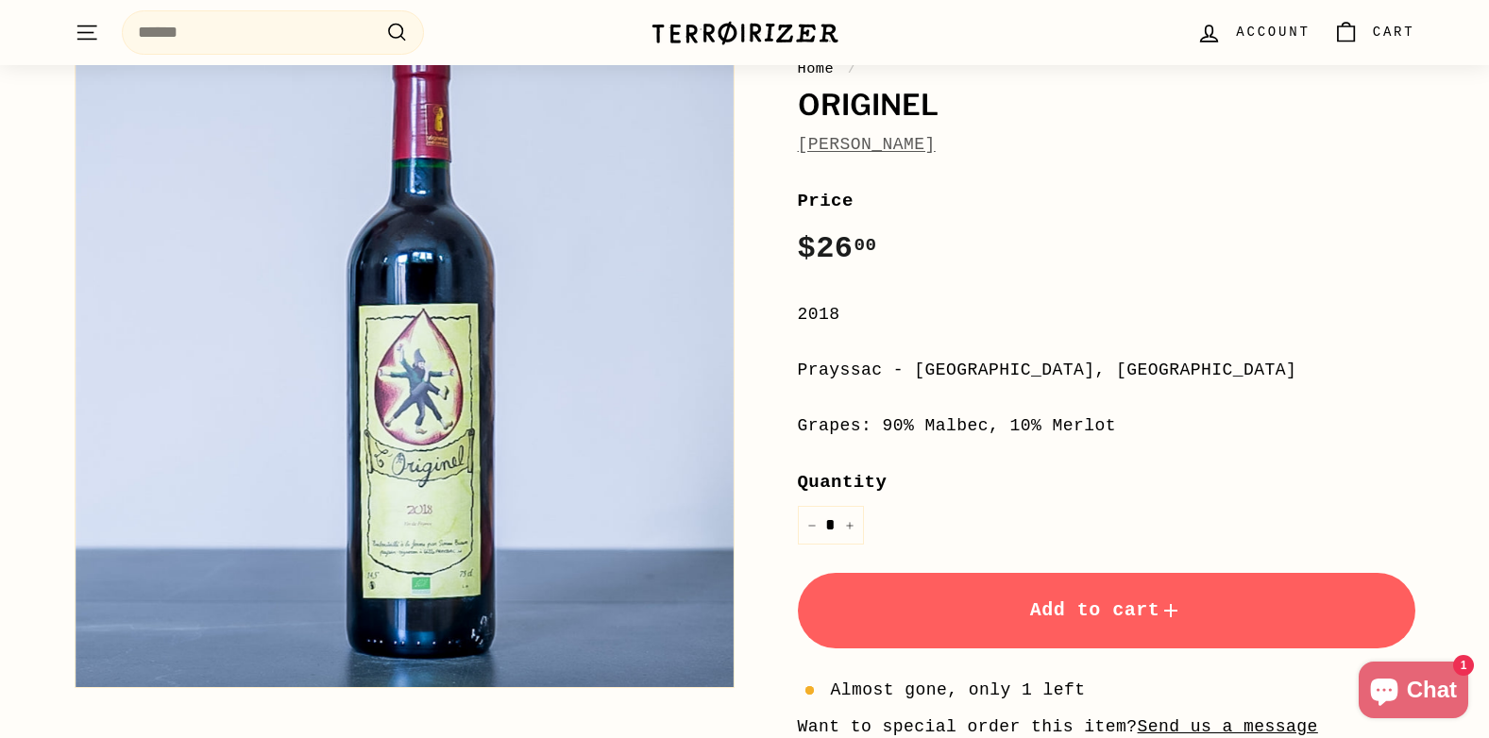
scroll to position [189, 0]
click at [193, 35] on input "Search" at bounding box center [273, 32] width 302 height 44
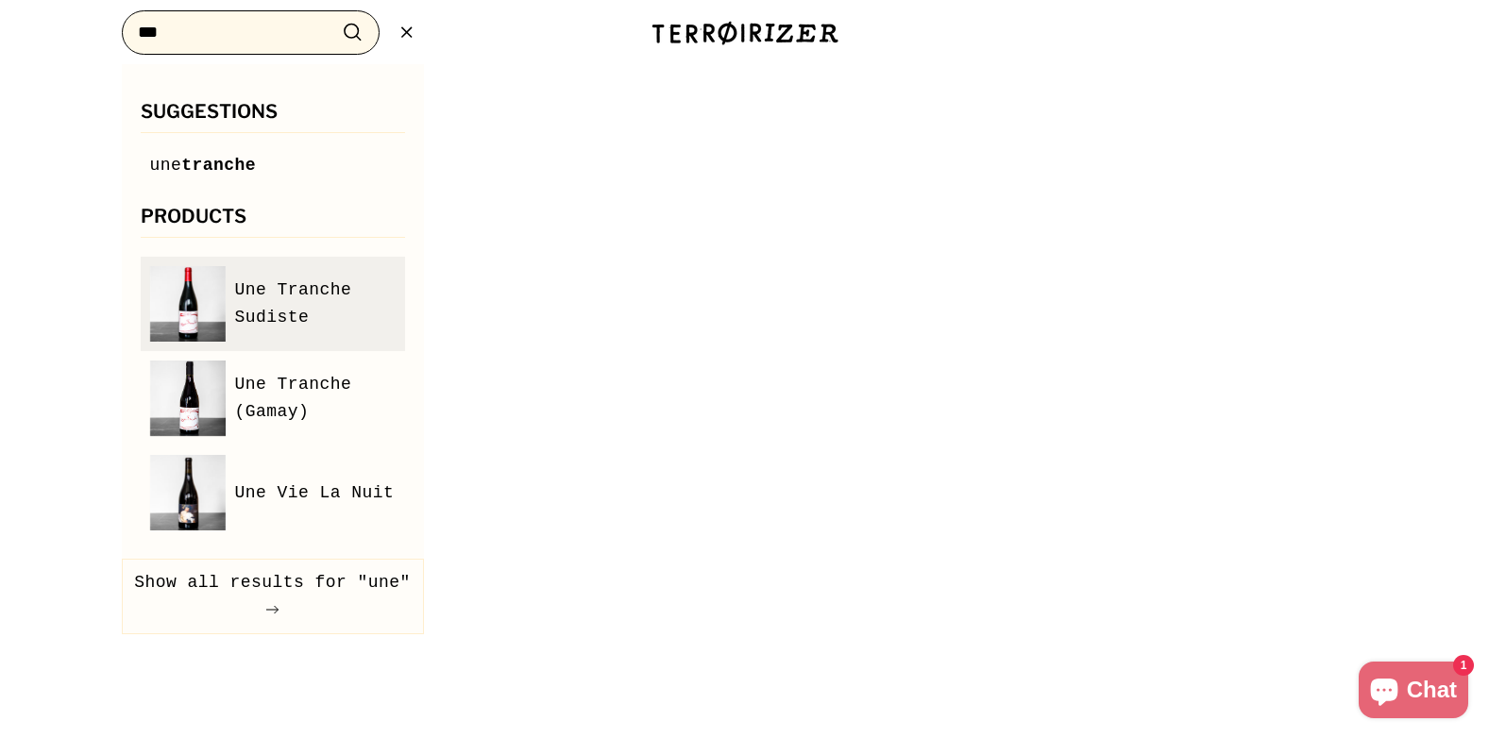
type input "***"
click at [301, 283] on span "Une Tranche Sudiste" at bounding box center [315, 304] width 160 height 55
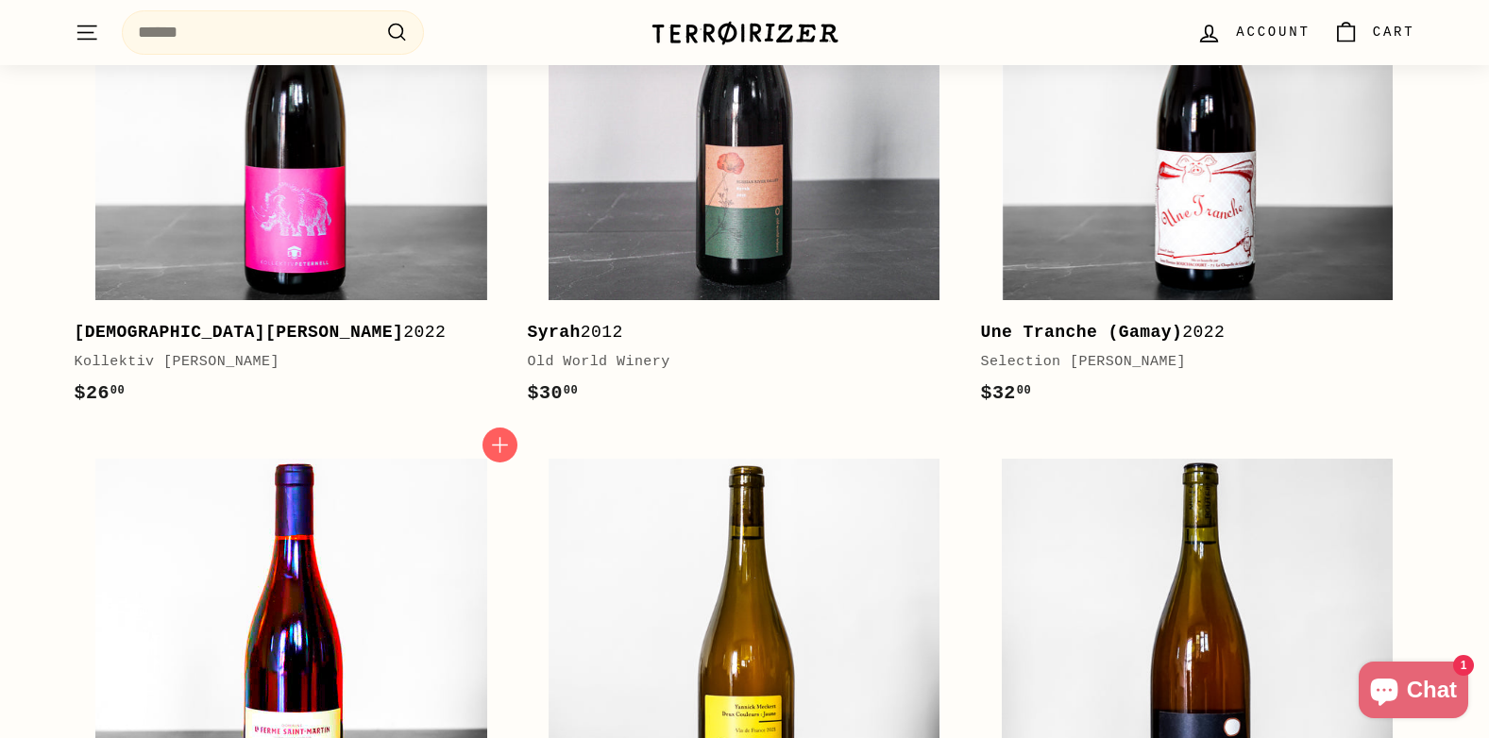
scroll to position [2643, 0]
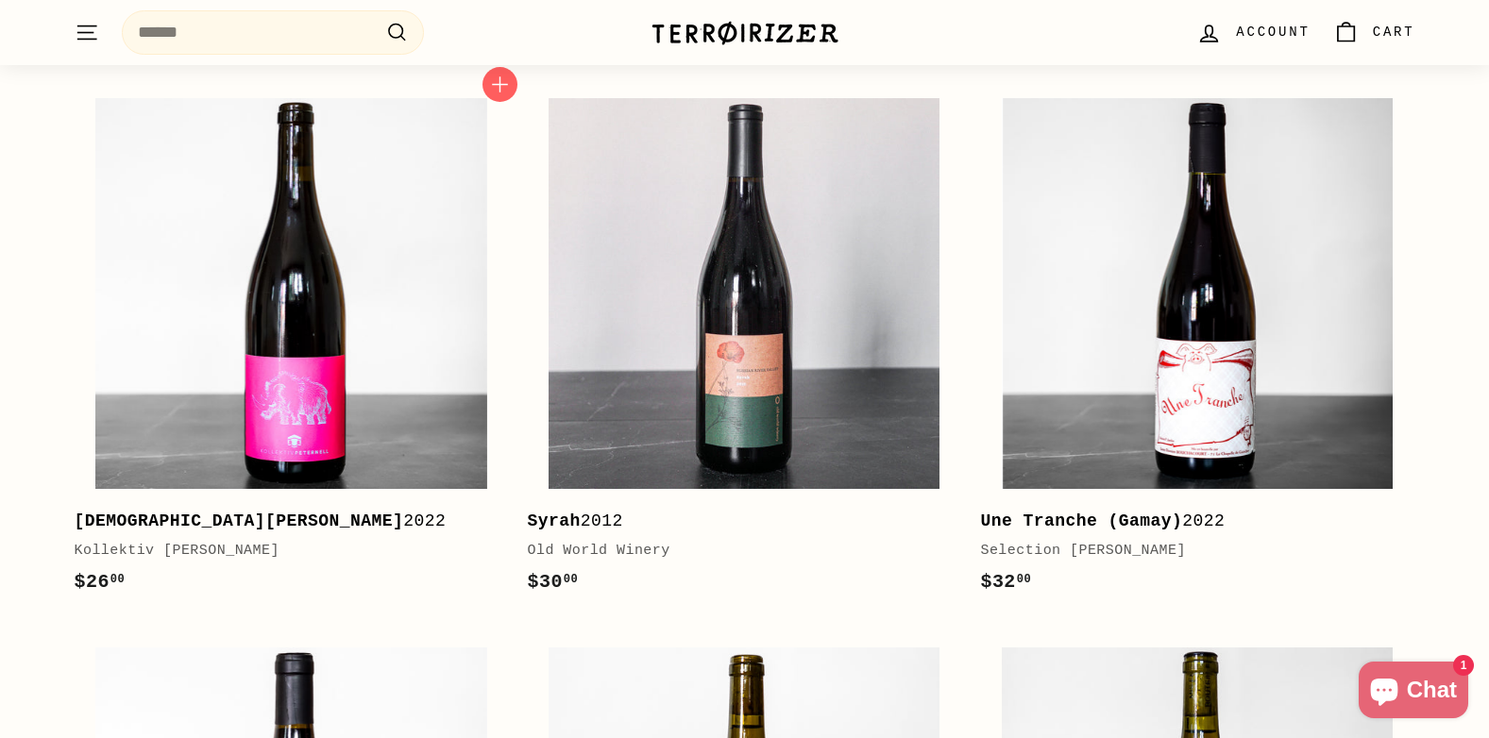
click at [215, 512] on b "[DEMOGRAPHIC_DATA][PERSON_NAME]" at bounding box center [239, 521] width 329 height 19
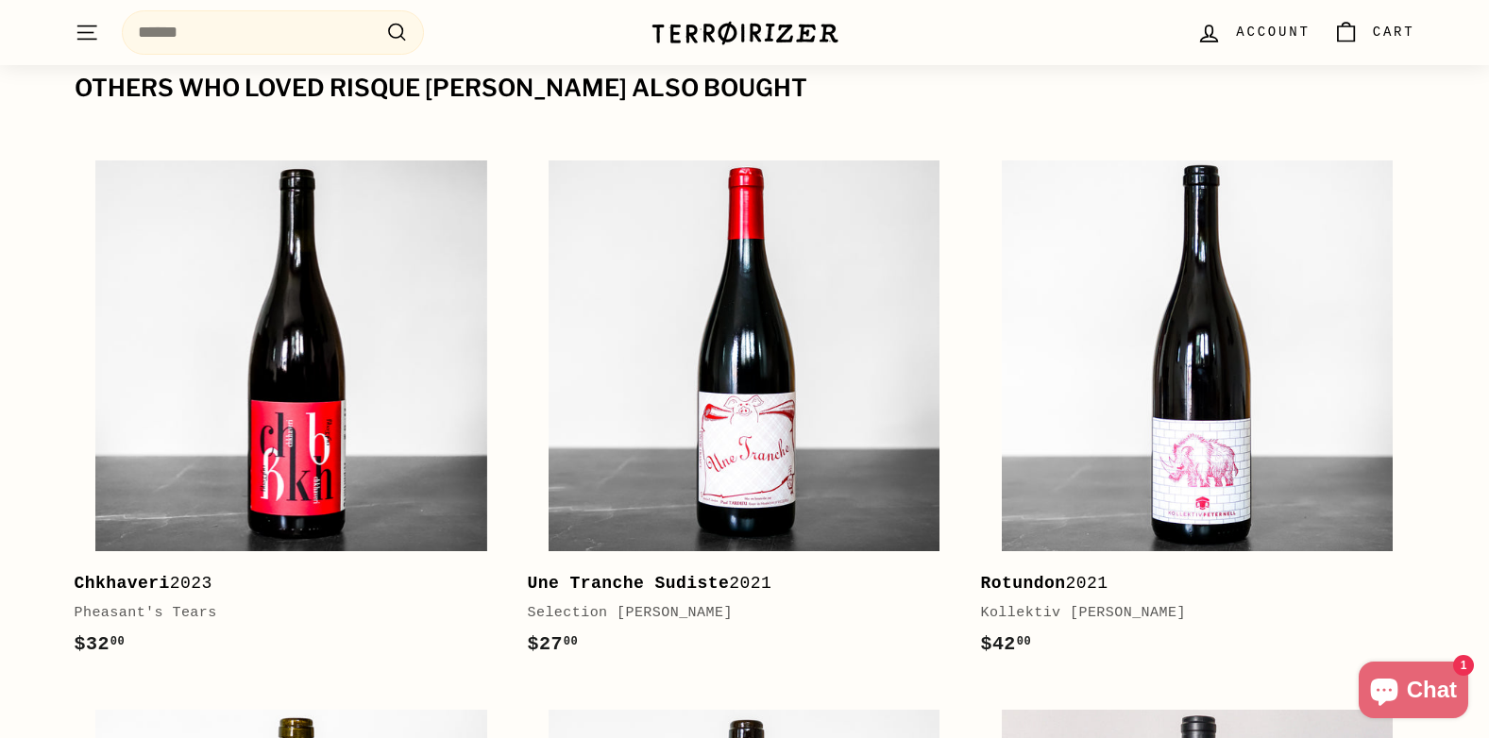
scroll to position [2454, 0]
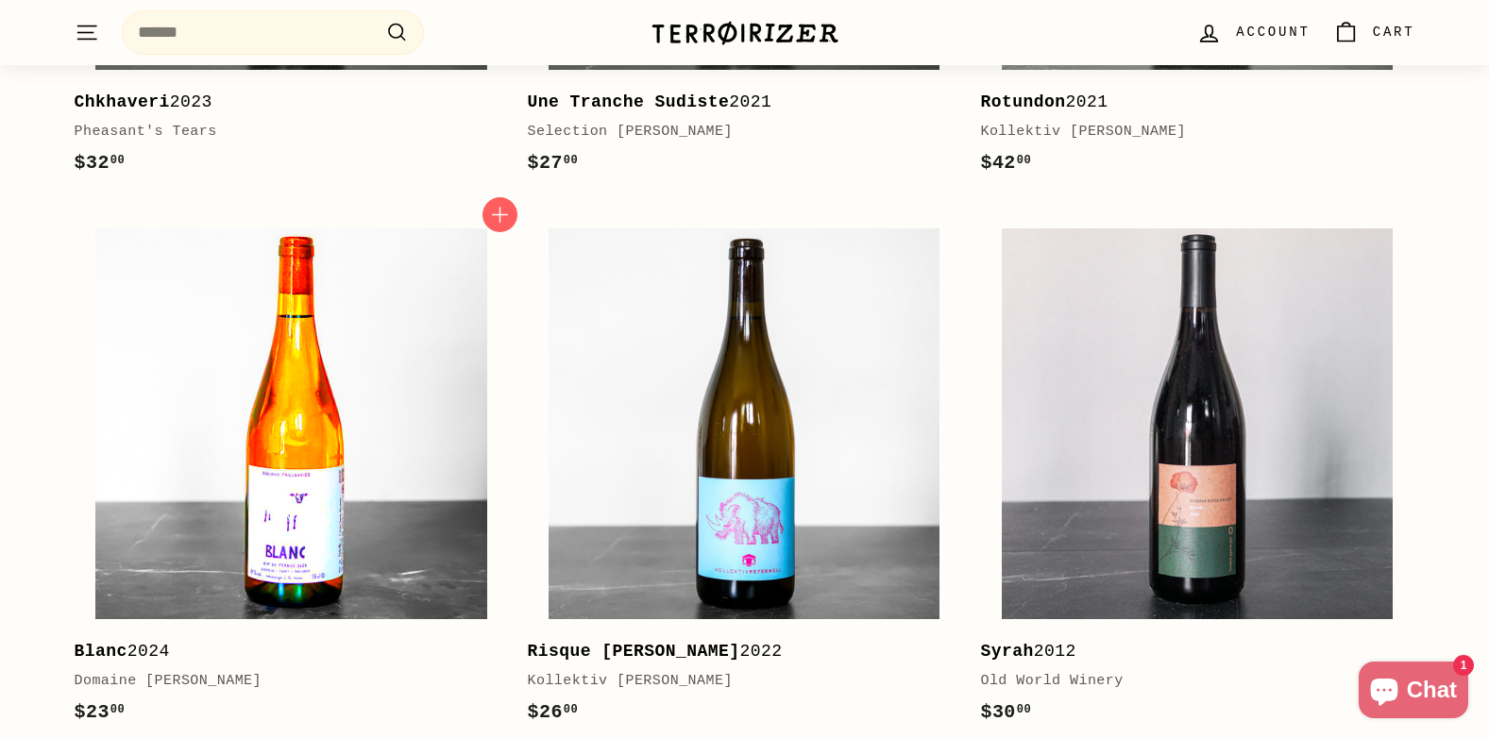
click at [314, 502] on img at bounding box center [290, 423] width 391 height 391
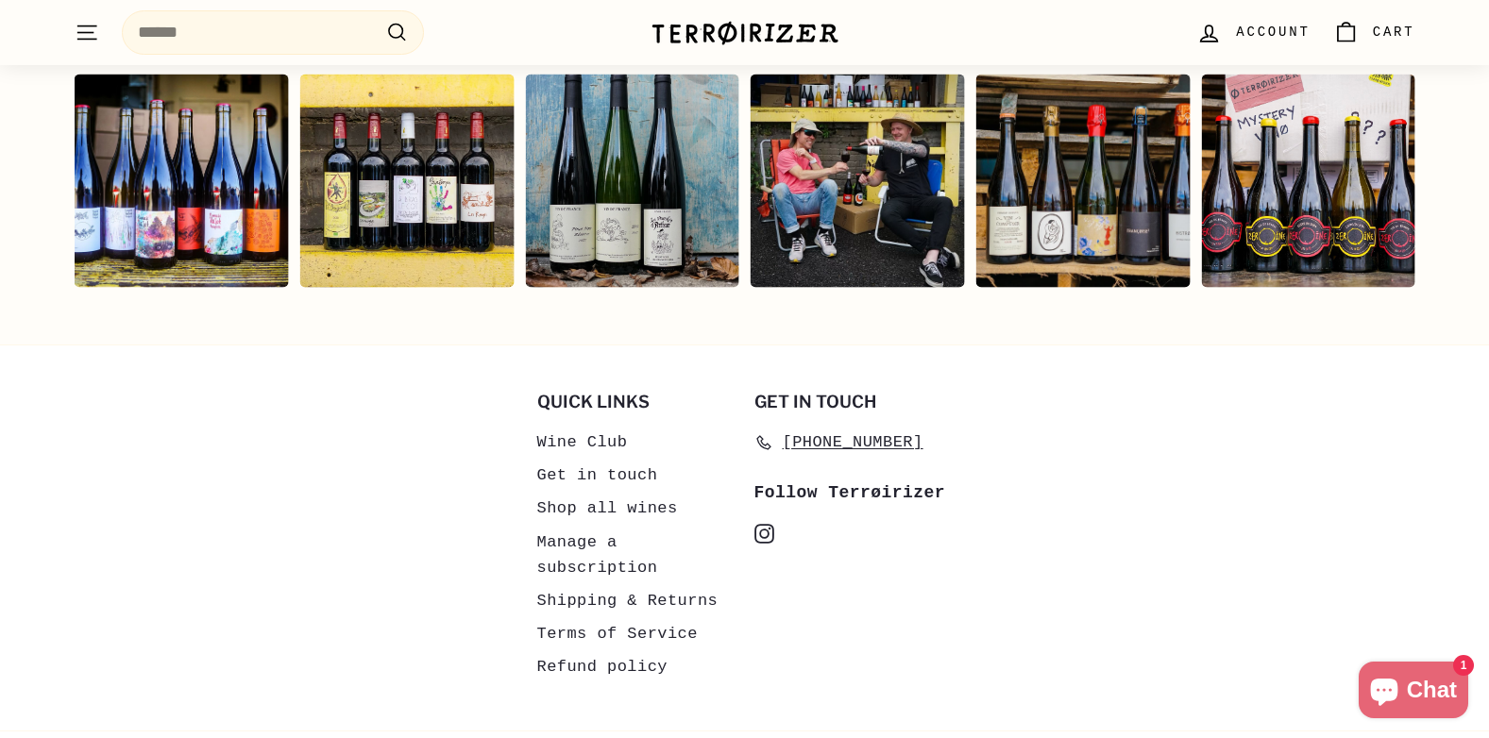
scroll to position [3999, 0]
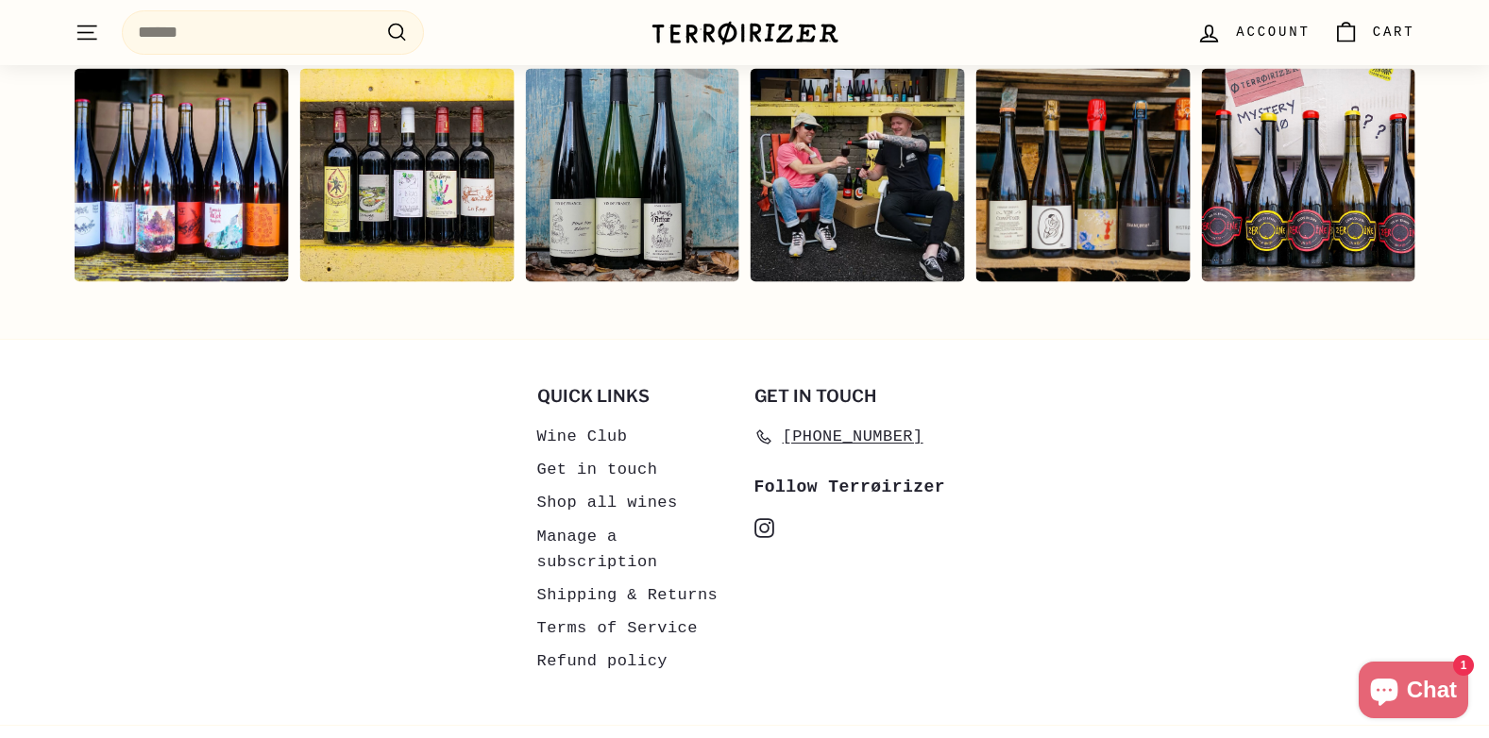
click at [623, 486] on link "Shop all wines" at bounding box center [607, 502] width 141 height 33
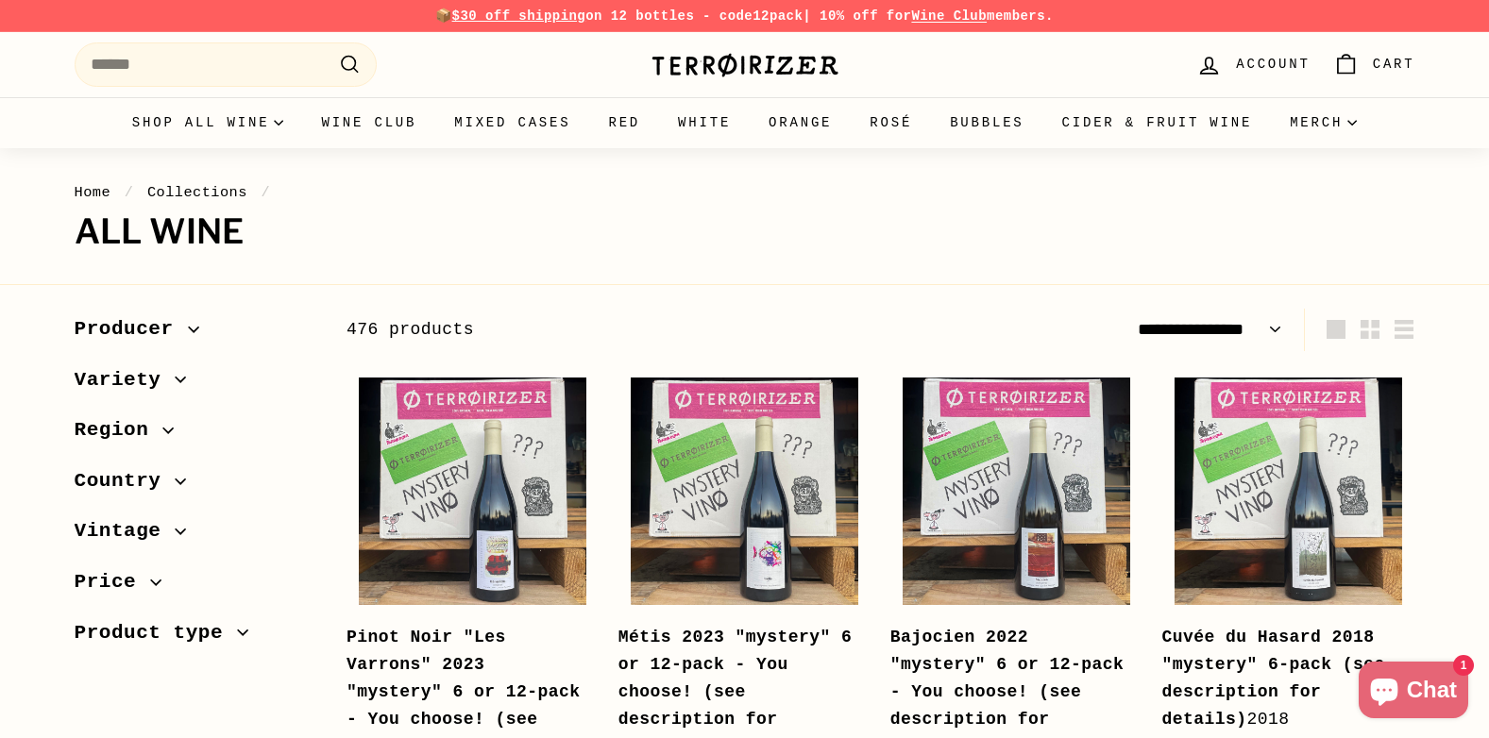
select select "**********"
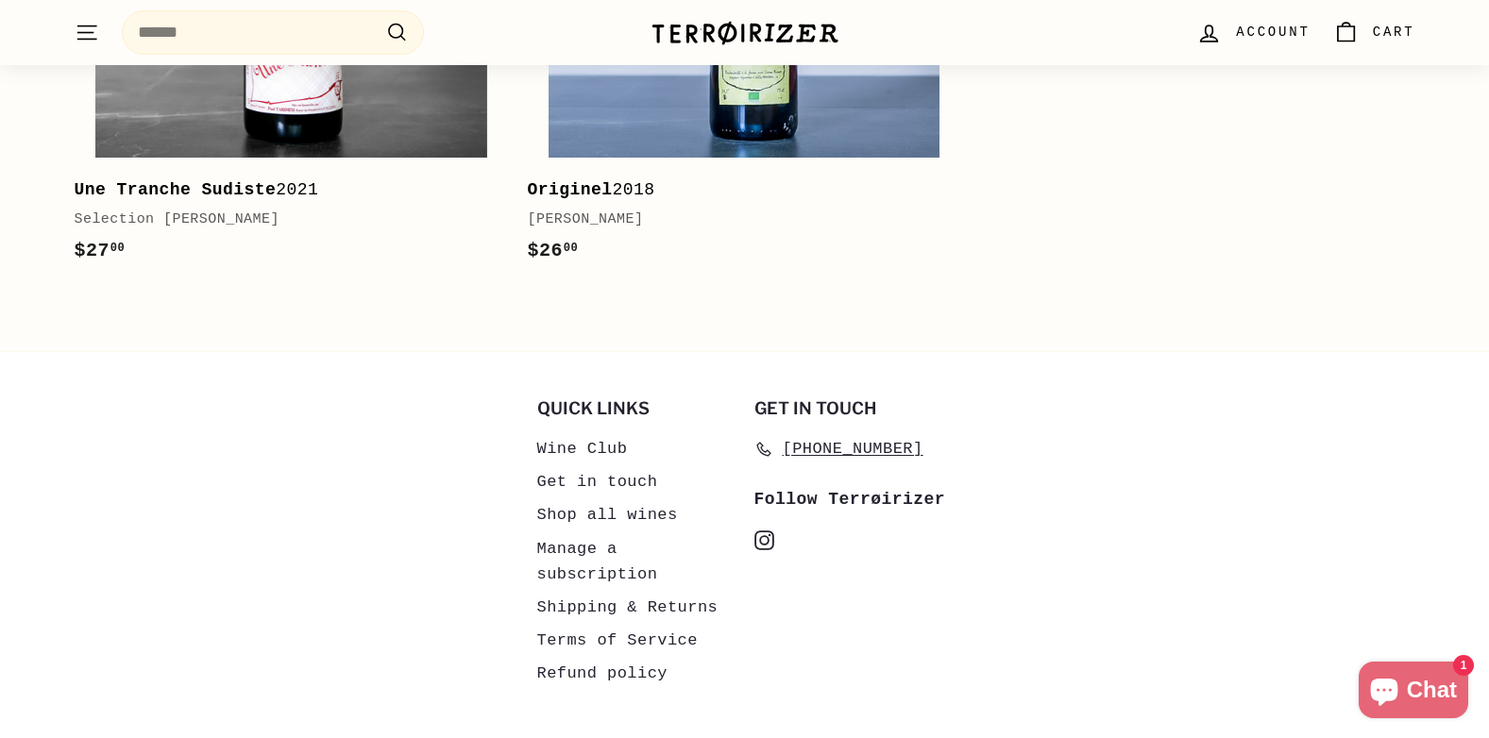
scroll to position [5482, 0]
